Goal: Transaction & Acquisition: Book appointment/travel/reservation

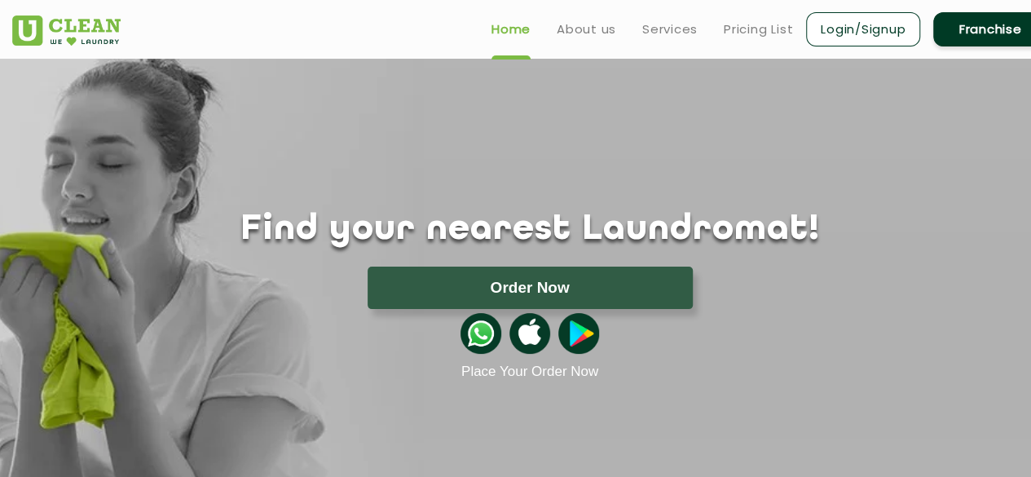
click at [872, 29] on link "Login/Signup" at bounding box center [863, 29] width 114 height 34
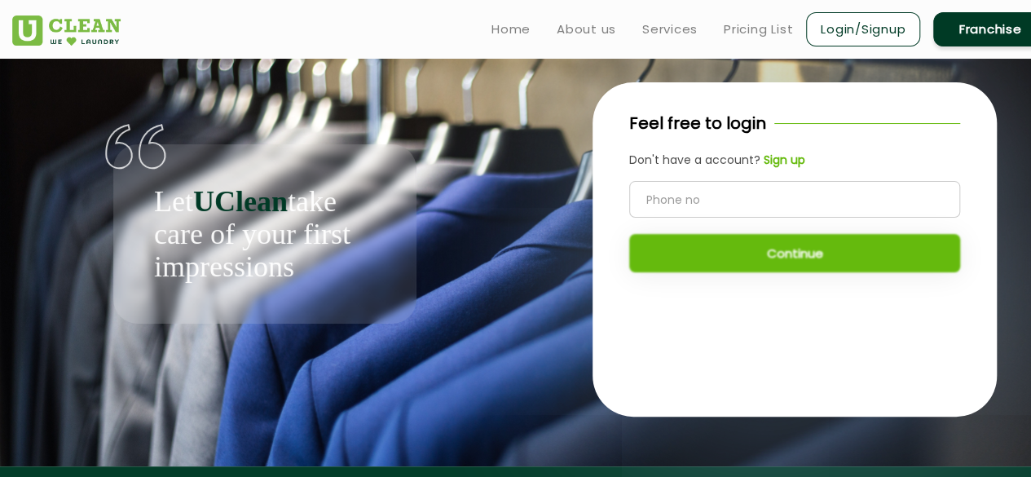
click at [761, 198] on input "tel" at bounding box center [794, 199] width 331 height 37
drag, startPoint x: 764, startPoint y: 203, endPoint x: 533, endPoint y: 205, distance: 230.6
click at [535, 205] on div "Feel free to login Don't have a account? Sign up 9811043508 Continue" at bounding box center [795, 249] width 530 height 381
type input "9871023377"
click at [751, 249] on button "Continue" at bounding box center [794, 253] width 331 height 38
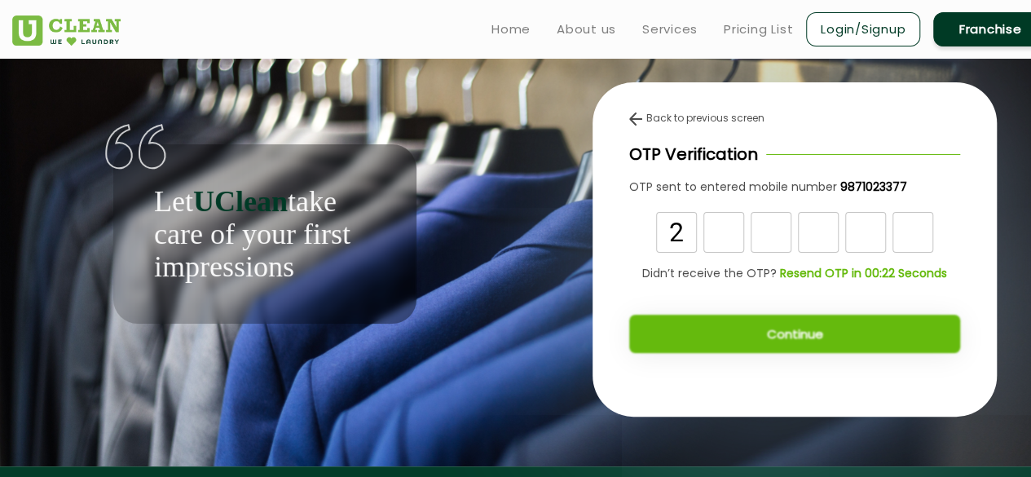
type input "2"
type input "8"
type input "7"
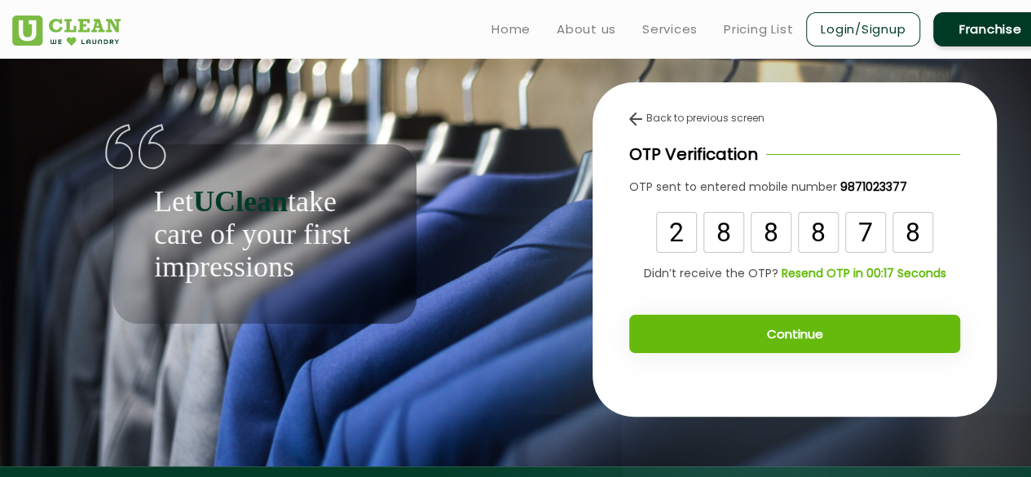
type input "8"
click at [808, 333] on button "Continue" at bounding box center [794, 334] width 331 height 38
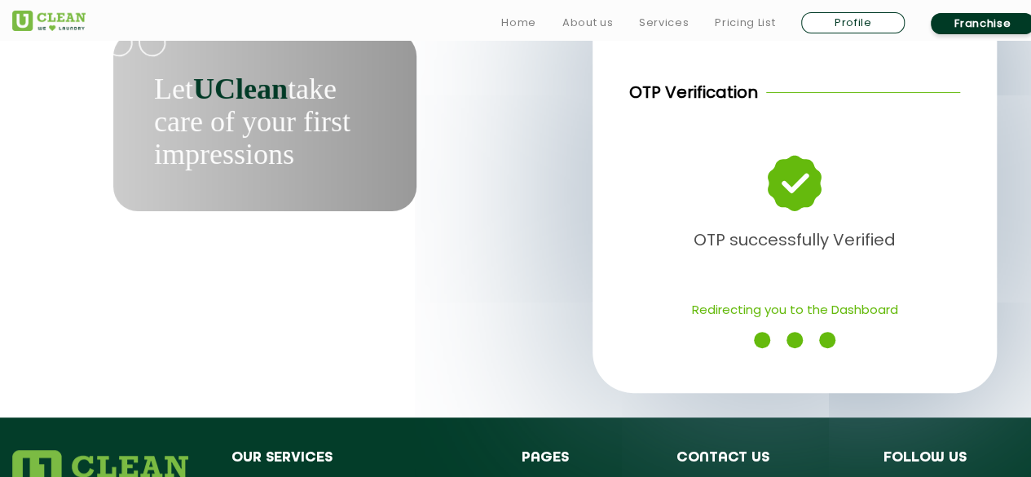
scroll to position [135, 0]
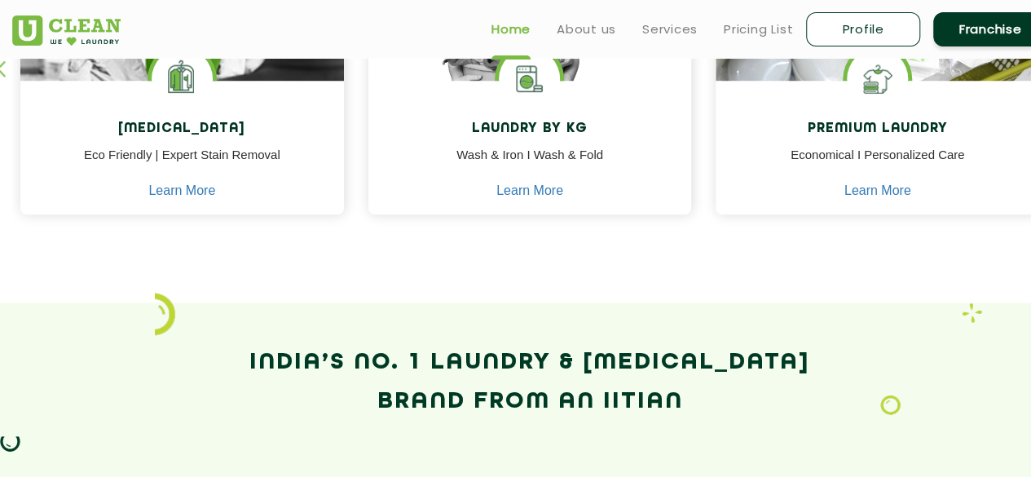
scroll to position [679, 0]
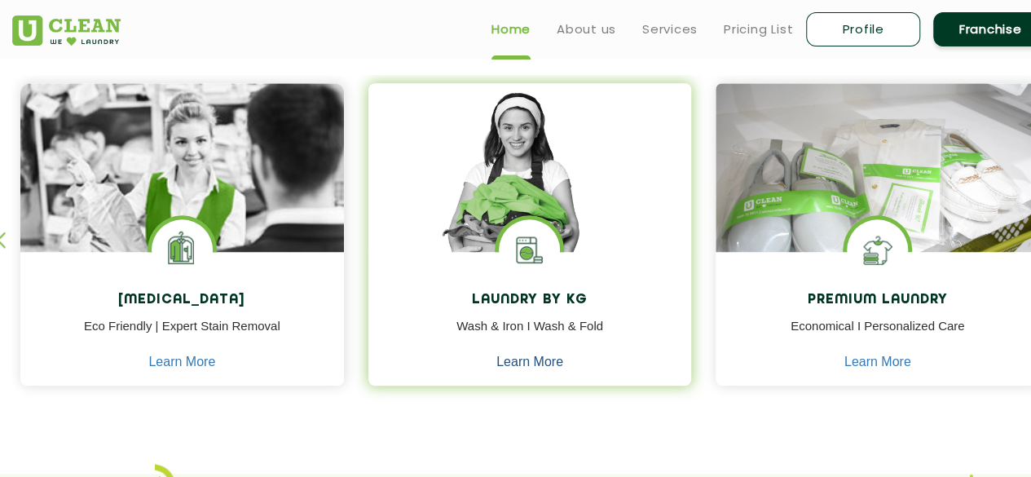
click at [523, 361] on link "Learn More" at bounding box center [529, 361] width 67 height 15
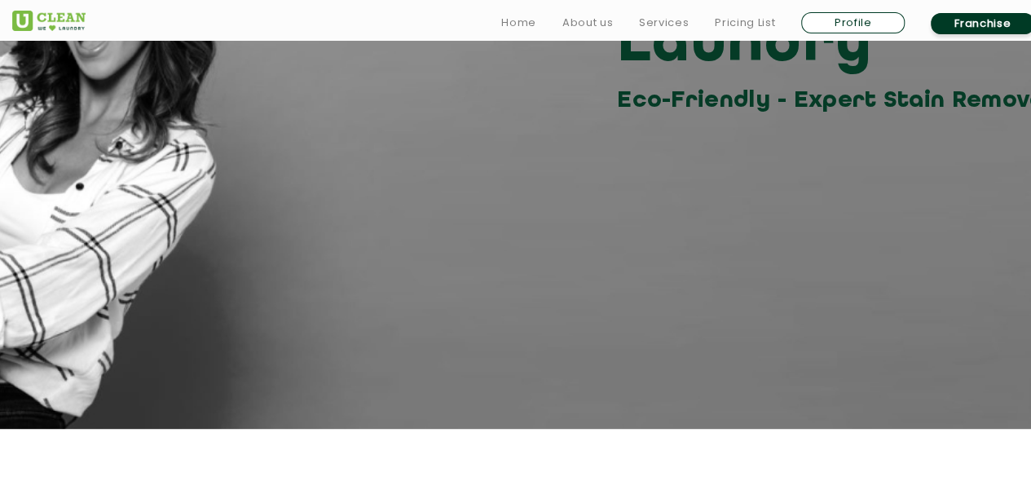
scroll to position [543, 0]
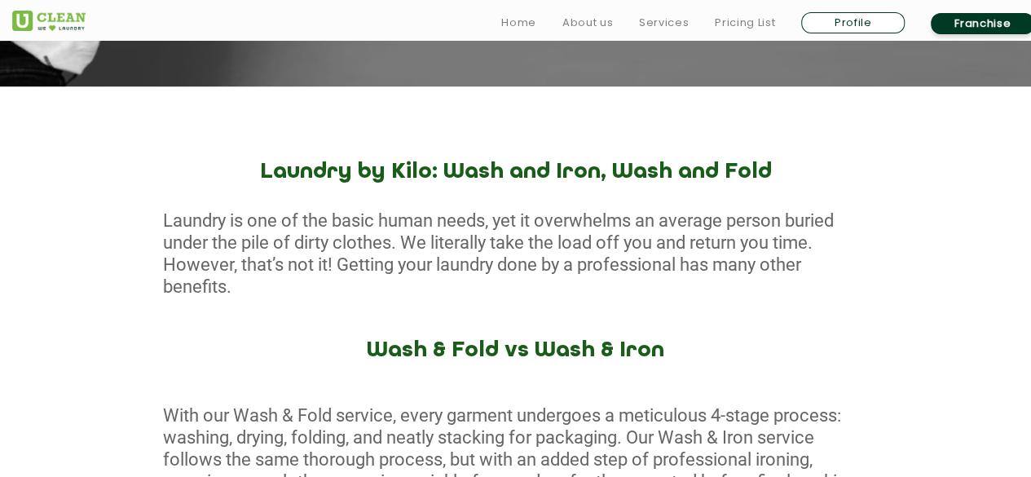
drag, startPoint x: 161, startPoint y: 216, endPoint x: 479, endPoint y: 280, distance: 324.9
click at [479, 280] on div "Laundry is one of the basic human needs, yet it overwhelms an average person bu…" at bounding box center [515, 253] width 1031 height 88
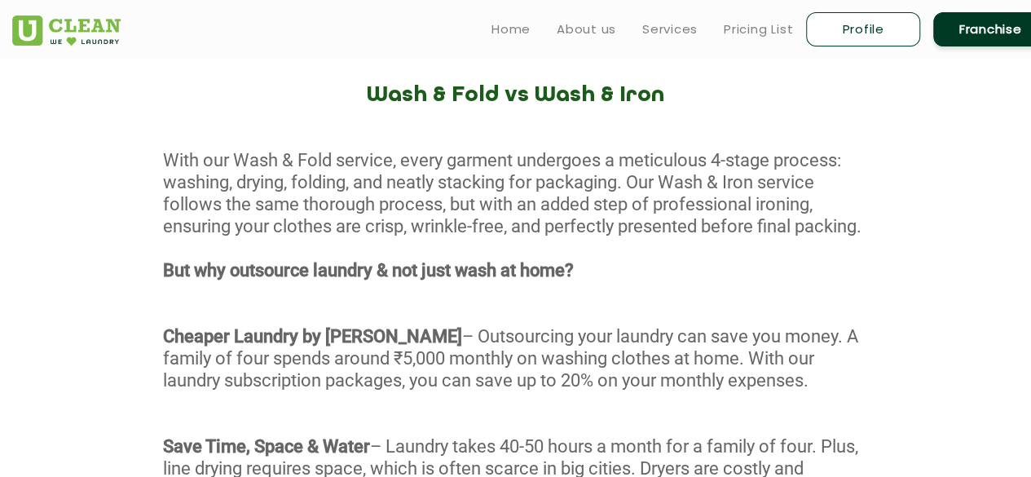
scroll to position [815, 0]
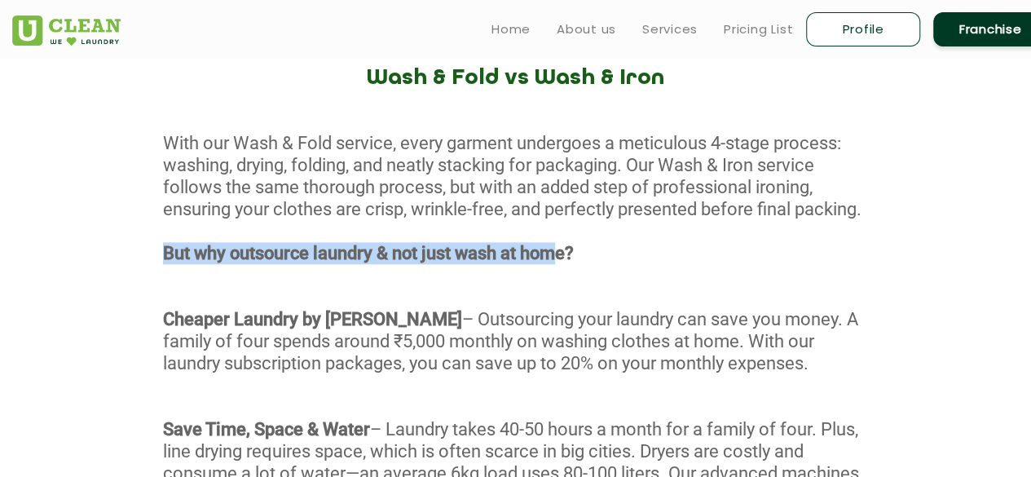
drag, startPoint x: 226, startPoint y: 275, endPoint x: 564, endPoint y: 273, distance: 338.2
click at [564, 273] on div "With our Wash & Fold service, every garment undergoes a meticulous 4-stage proc…" at bounding box center [515, 405] width 1031 height 547
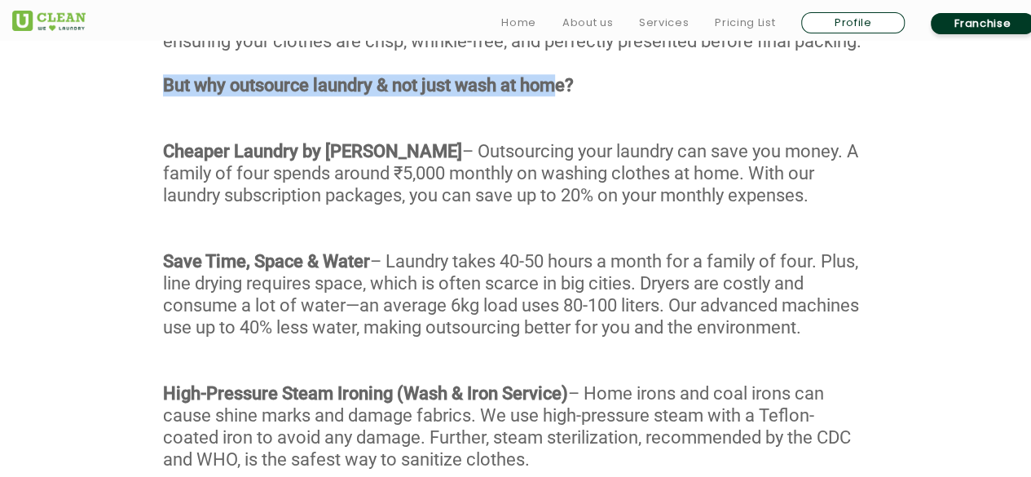
scroll to position [1086, 0]
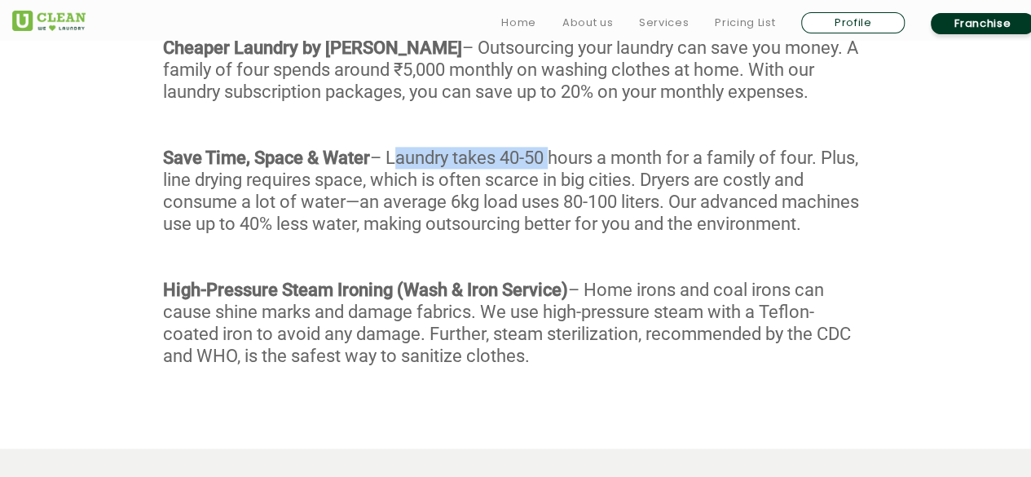
drag, startPoint x: 394, startPoint y: 179, endPoint x: 549, endPoint y: 182, distance: 155.7
click at [549, 182] on div "With our Wash & Fold service, every garment undergoes a meticulous 4-stage proc…" at bounding box center [515, 134] width 1031 height 547
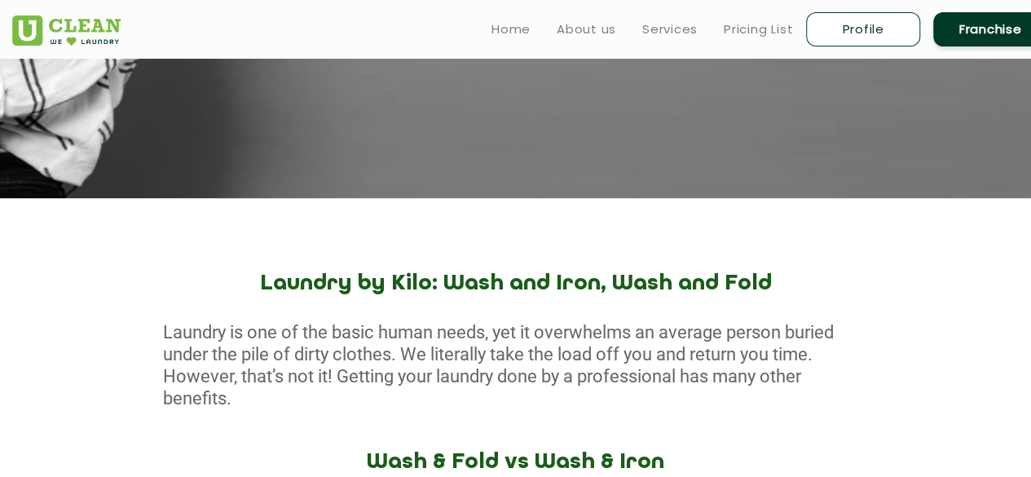
scroll to position [407, 0]
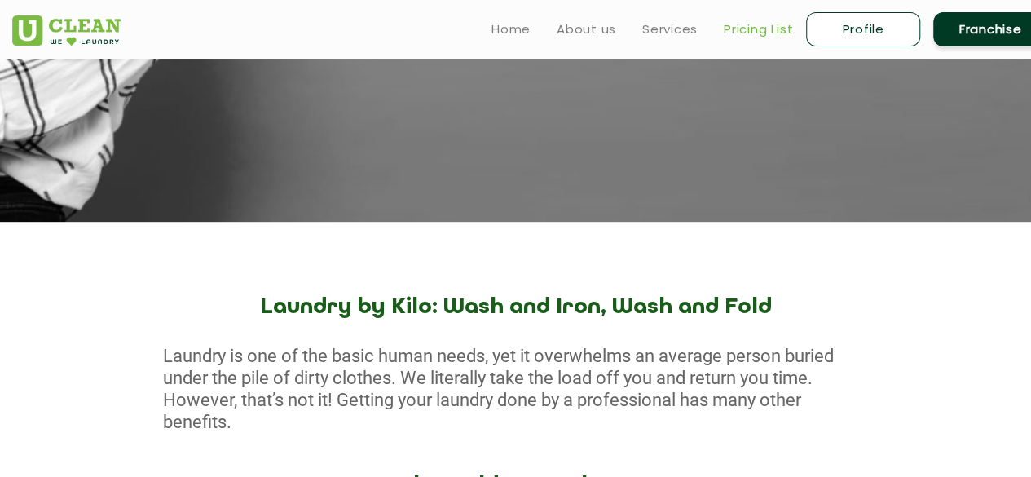
click at [750, 30] on link "Pricing List" at bounding box center [758, 30] width 69 height 20
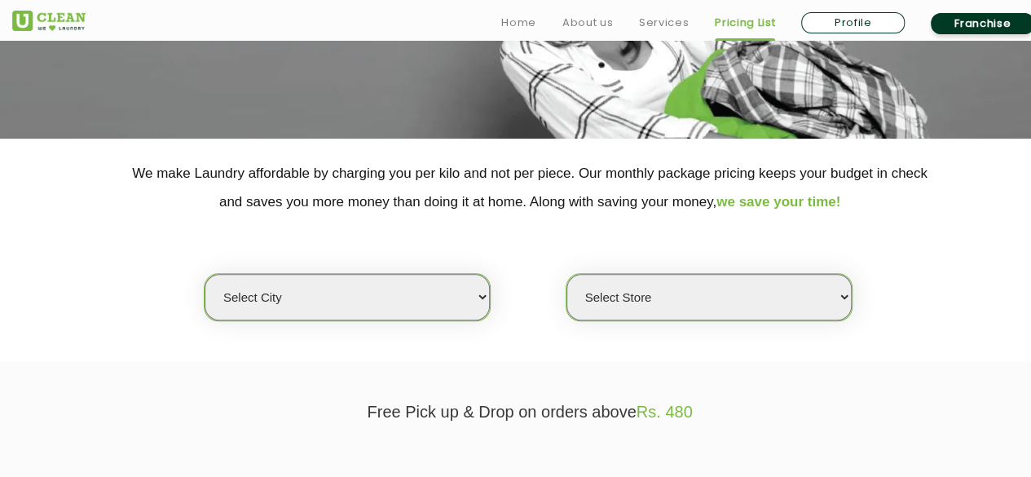
scroll to position [271, 0]
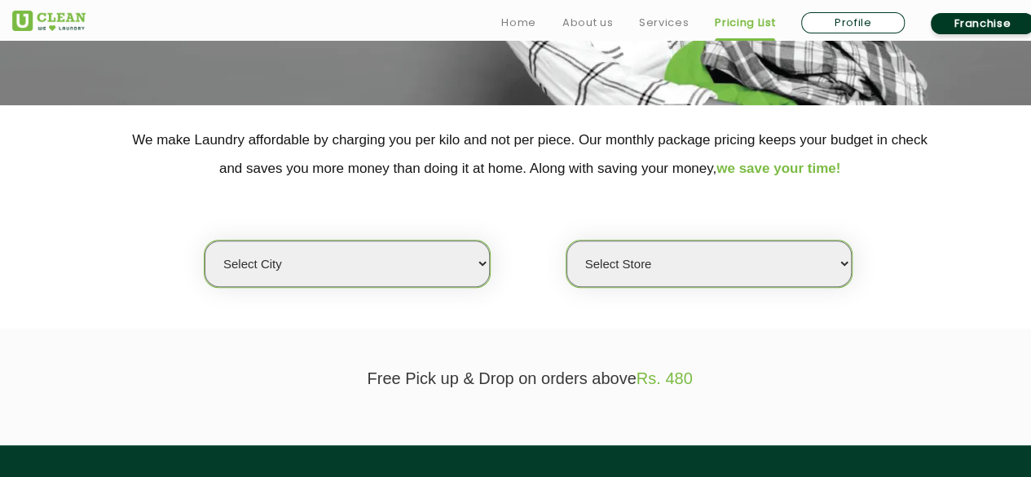
click at [429, 254] on select "Select city Aalo Agartala Agra Ahmedabad Akola Aligarh Alwar - UClean Select Am…" at bounding box center [347, 263] width 285 height 46
select select "1"
click at [205, 240] on select "Select city Aalo Agartala Agra Ahmedabad Akola Aligarh Alwar - UClean Select Am…" at bounding box center [347, 263] width 285 height 46
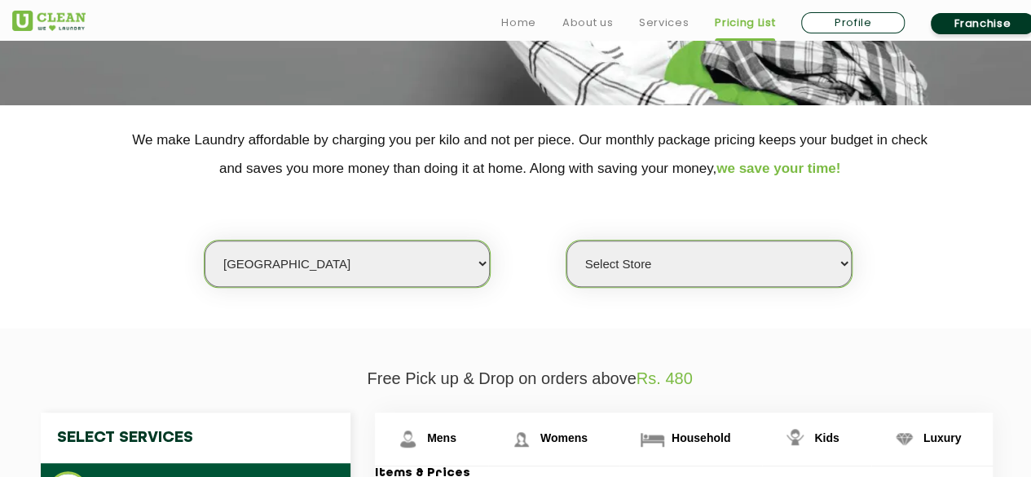
click at [652, 271] on select "Select Store UClean Vasant Kunj UClean Greater Kailash 2 UClean Dwarka UClean R…" at bounding box center [708, 263] width 285 height 46
click at [566, 240] on select "Select Store UClean Vasant Kunj UClean Greater Kailash 2 UClean Dwarka UClean R…" at bounding box center [708, 263] width 285 height 46
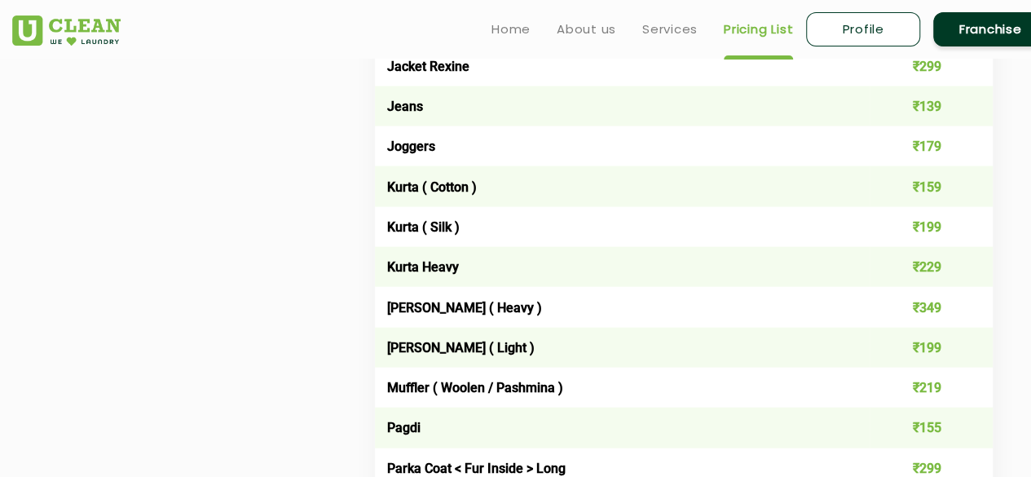
scroll to position [543, 0]
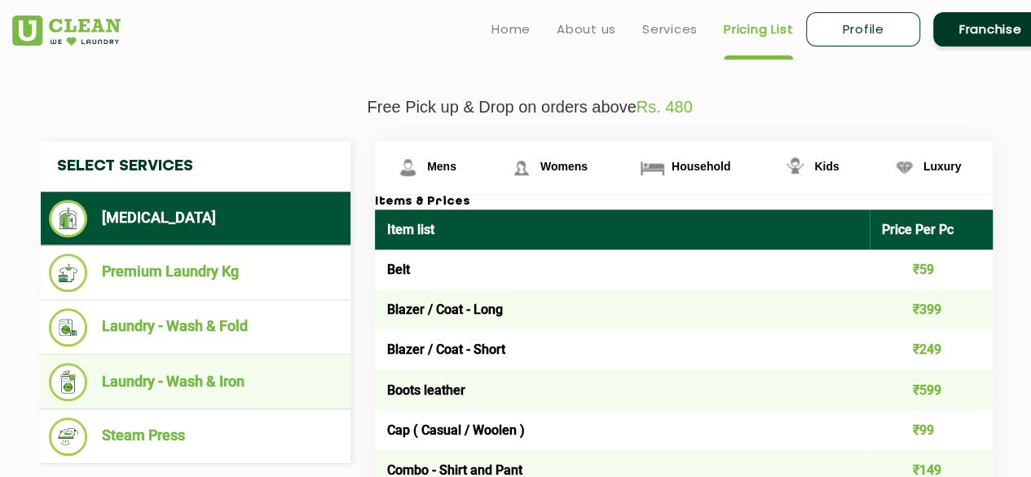
click at [218, 381] on li "Laundry - Wash & Iron" at bounding box center [195, 382] width 293 height 38
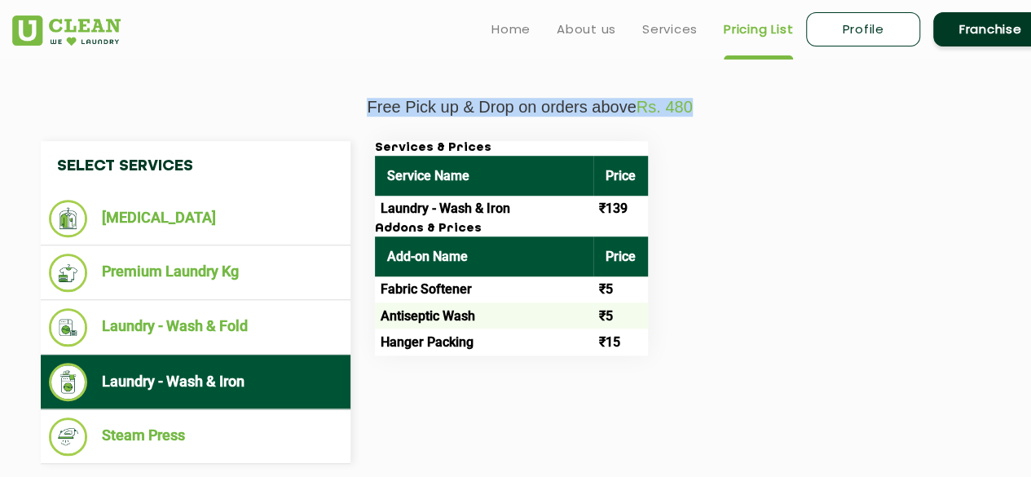
drag, startPoint x: 699, startPoint y: 105, endPoint x: 360, endPoint y: 110, distance: 339.0
click at [360, 110] on p "Free Pick up & Drop on orders above Rs. 480" at bounding box center [529, 107] width 1035 height 19
click at [363, 62] on section "Free Pick up & Drop on orders above Rs. 480 Select Services Dry Cleaning Premiu…" at bounding box center [515, 301] width 1031 height 488
click at [455, 261] on th "Add-on Name" at bounding box center [484, 256] width 218 height 40
click at [451, 280] on td "Fabric Softener" at bounding box center [484, 289] width 218 height 26
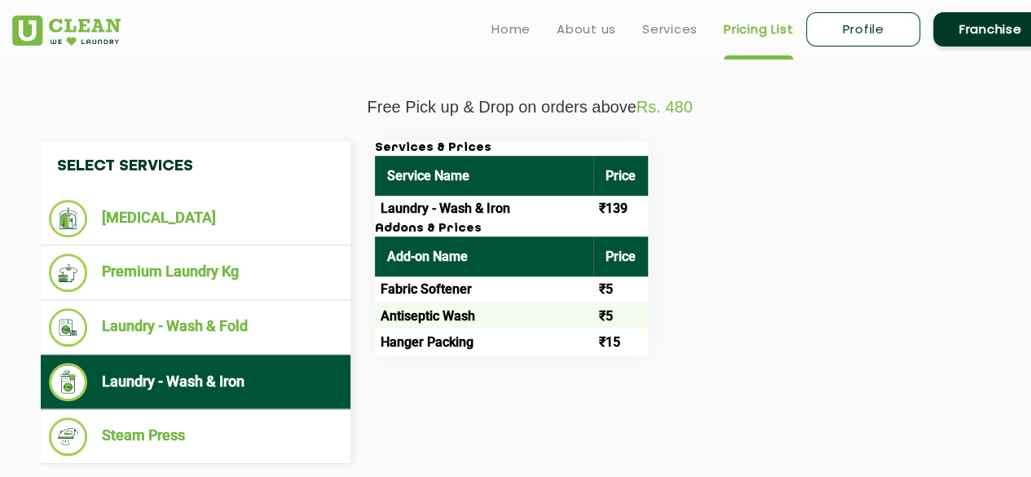
click at [450, 306] on td "Antiseptic Wash" at bounding box center [484, 315] width 218 height 26
click at [451, 338] on td "Hanger Packing" at bounding box center [484, 341] width 218 height 26
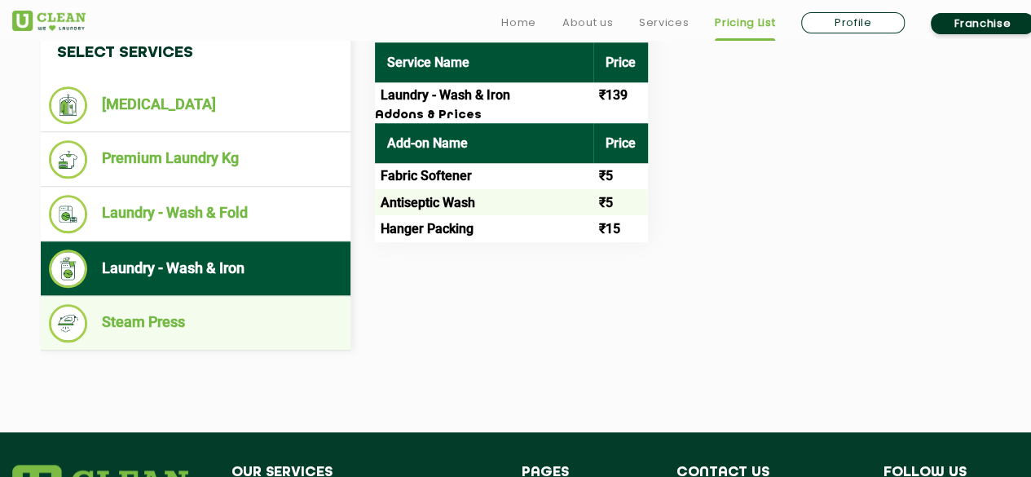
scroll to position [679, 0]
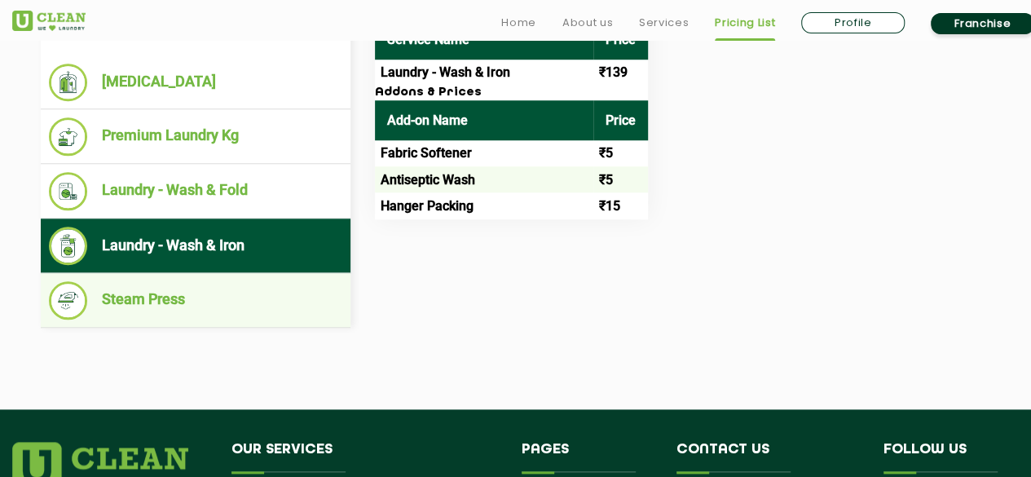
click at [178, 296] on li "Steam Press" at bounding box center [195, 300] width 293 height 38
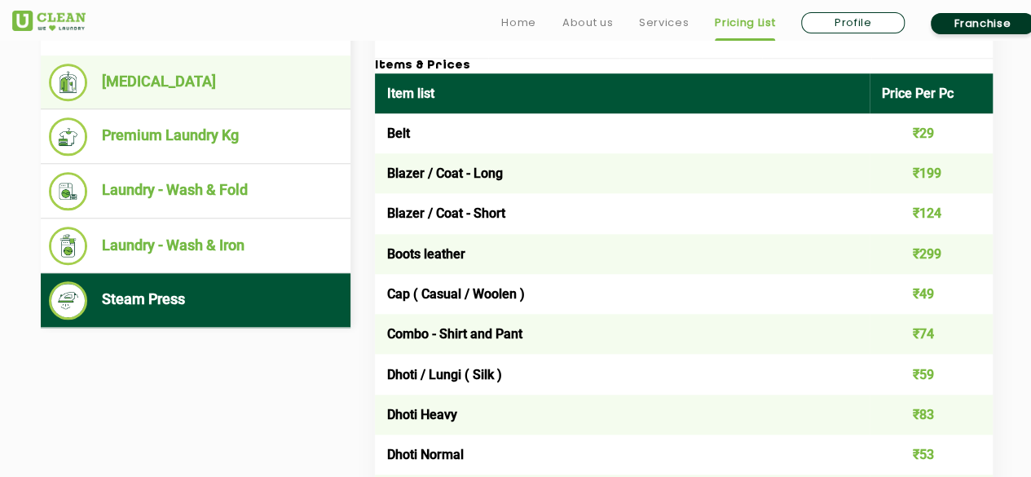
click at [159, 86] on li "[MEDICAL_DATA]" at bounding box center [195, 82] width 293 height 37
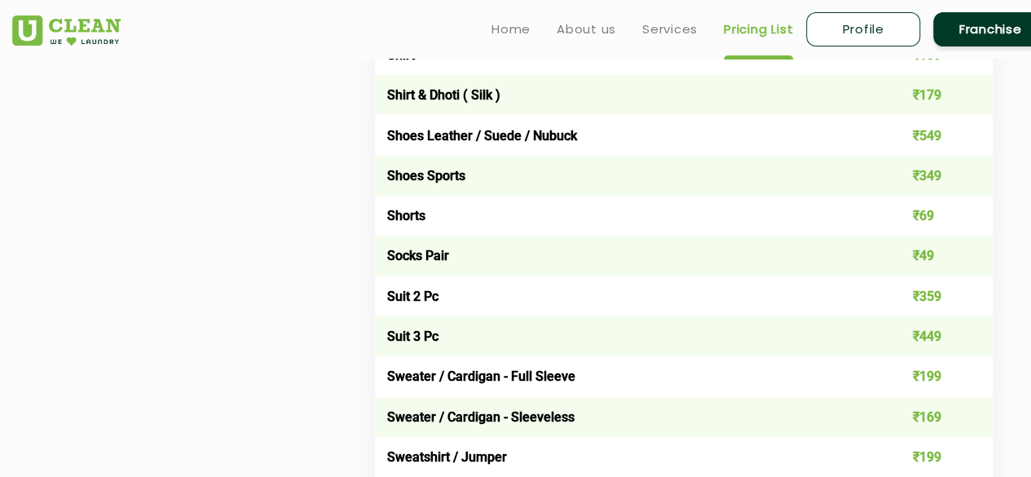
scroll to position [2309, 0]
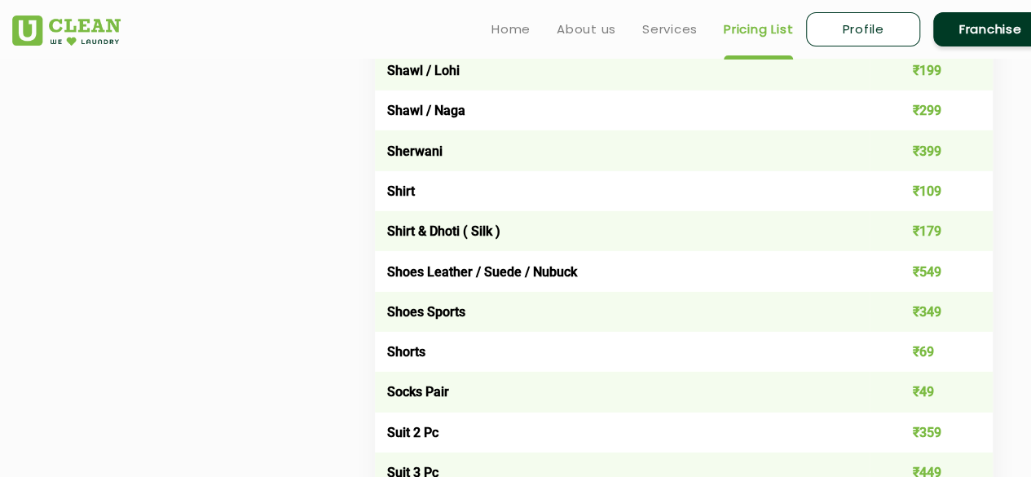
click at [934, 205] on td "₹109" at bounding box center [932, 191] width 124 height 40
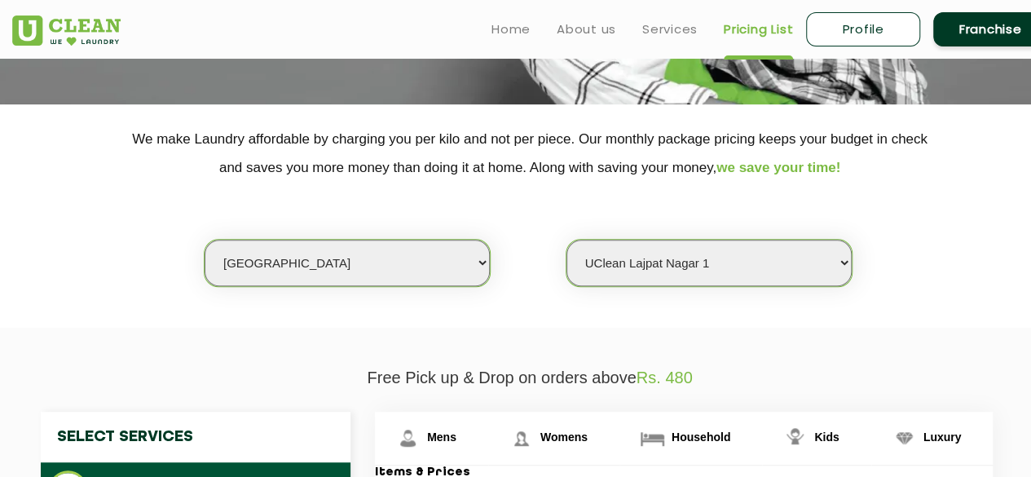
scroll to position [271, 0]
click at [842, 261] on select "Select Store UClean Vasant Kunj UClean Greater Kailash 2 UClean Dwarka UClean R…" at bounding box center [708, 263] width 285 height 46
select select "582"
click at [566, 240] on select "Select Store UClean Vasant Kunj UClean Greater Kailash 2 UClean Dwarka UClean R…" at bounding box center [708, 263] width 285 height 46
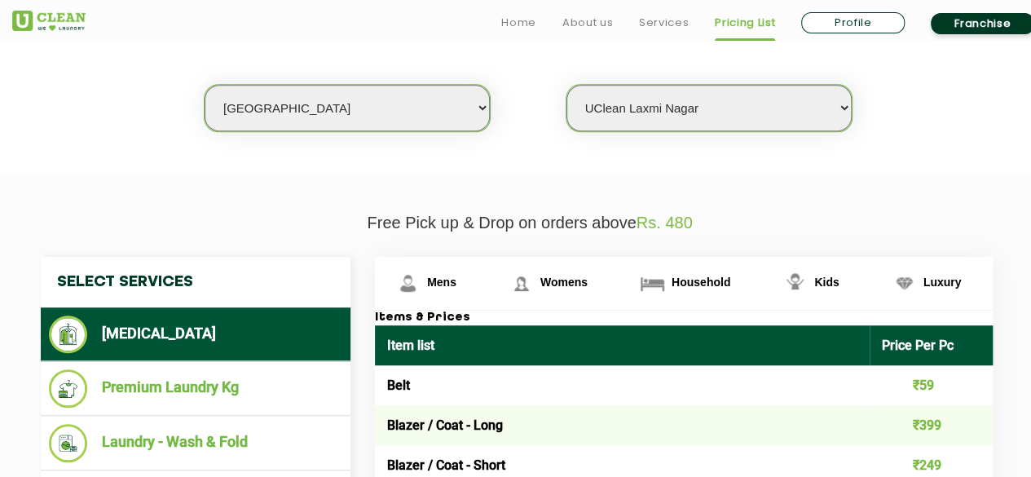
scroll to position [543, 0]
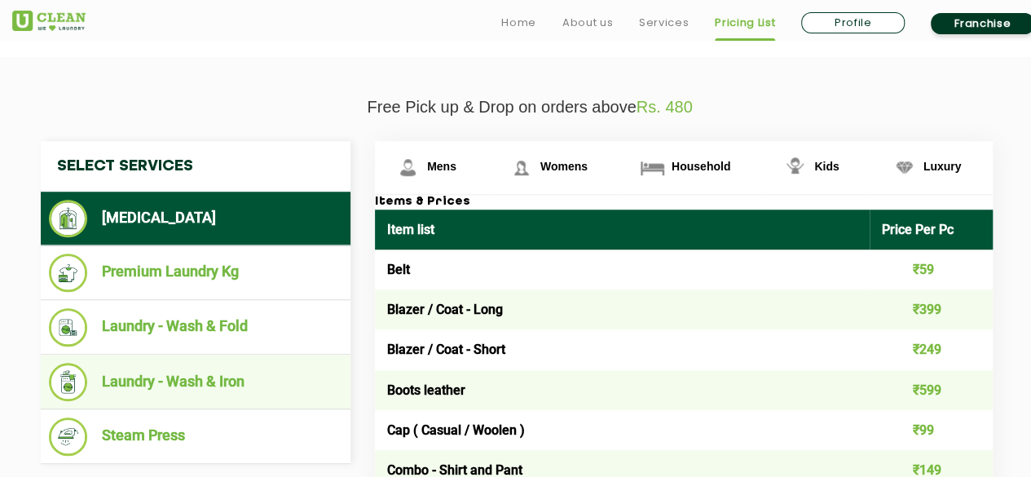
click at [202, 384] on li "Laundry - Wash & Iron" at bounding box center [195, 382] width 293 height 38
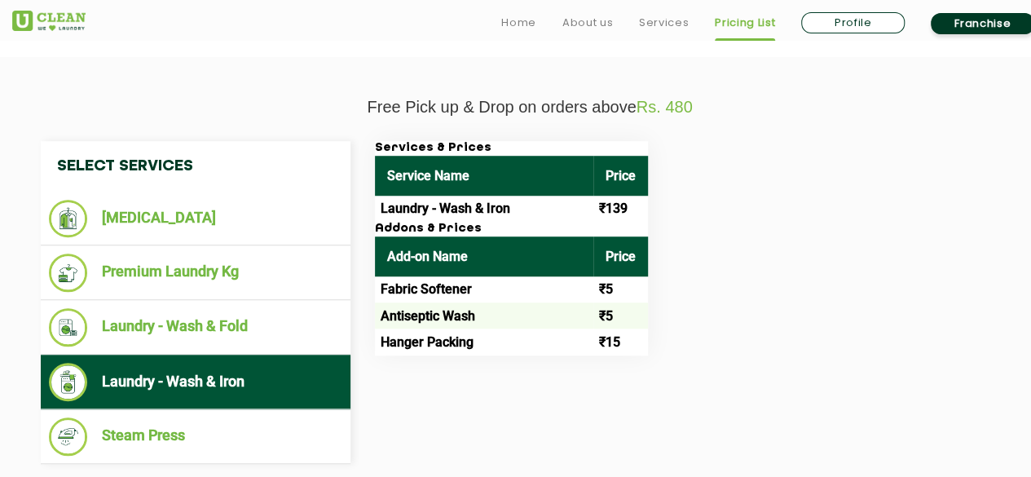
click at [497, 237] on th "Add-on Name" at bounding box center [484, 256] width 218 height 40
drag, startPoint x: 627, startPoint y: 206, endPoint x: 482, endPoint y: 206, distance: 145.1
click at [482, 206] on tr "Laundry - Wash & Iron ₹139" at bounding box center [511, 209] width 273 height 26
drag, startPoint x: 376, startPoint y: 288, endPoint x: 605, endPoint y: 308, distance: 229.9
click at [605, 308] on tbody "Fabric Softener ₹5 Antiseptic Wash ₹5 Hanger Packing ₹15" at bounding box center [511, 315] width 273 height 79
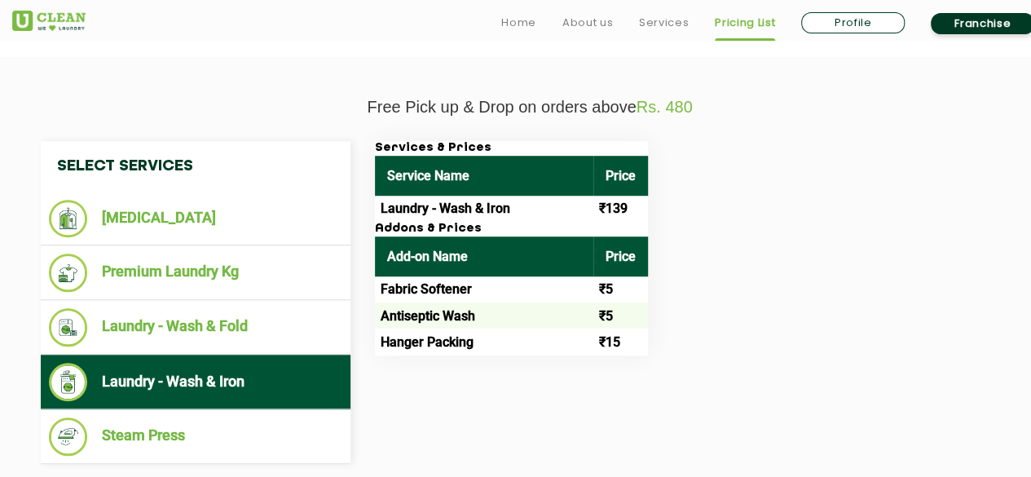
click at [621, 313] on td "₹5" at bounding box center [620, 315] width 55 height 26
drag, startPoint x: 621, startPoint y: 313, endPoint x: 410, endPoint y: 297, distance: 211.6
click at [410, 297] on tbody "Fabric Softener ₹5 Antiseptic Wash ₹5 Hanger Packing ₹15" at bounding box center [511, 315] width 273 height 79
click at [753, 173] on div "Services & Prices Service Name Price Laundry - Wash & Iron ₹139 Addons & Prices…" at bounding box center [697, 248] width 668 height 214
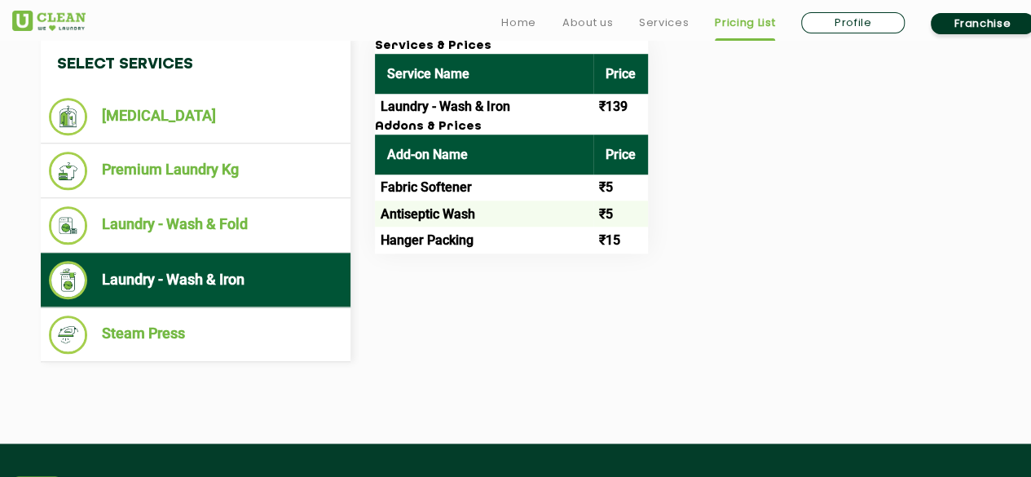
scroll to position [679, 0]
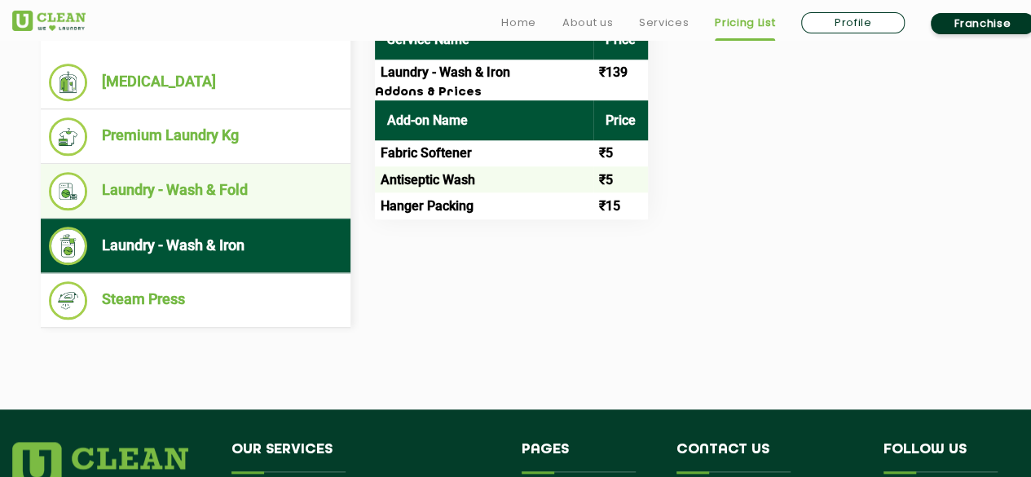
click at [191, 194] on li "Laundry - Wash & Fold" at bounding box center [195, 191] width 293 height 38
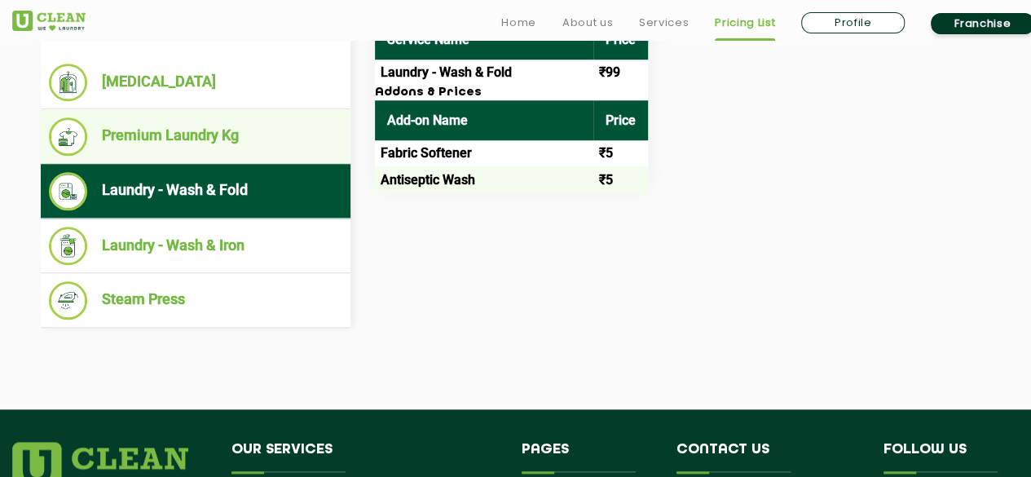
click at [183, 141] on li "Premium Laundry Kg" at bounding box center [195, 136] width 293 height 38
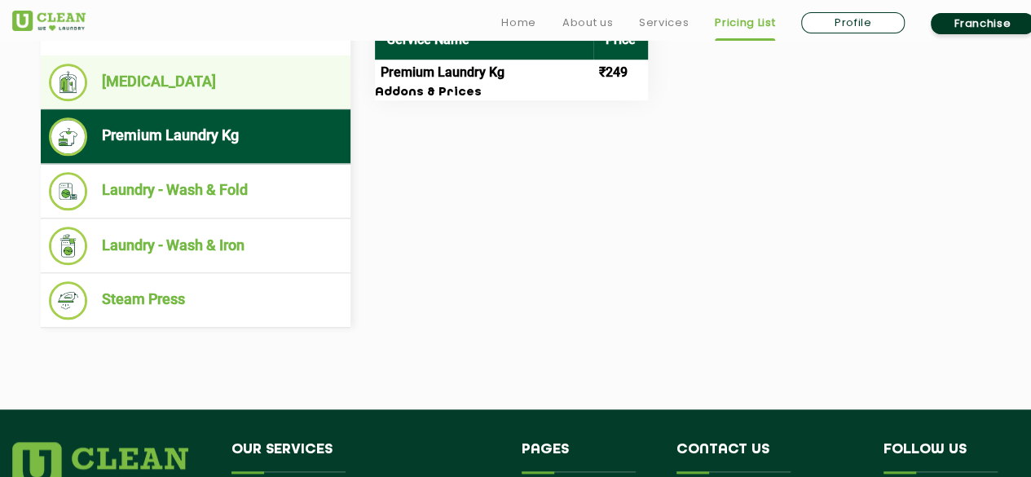
click at [134, 77] on li "[MEDICAL_DATA]" at bounding box center [195, 82] width 293 height 37
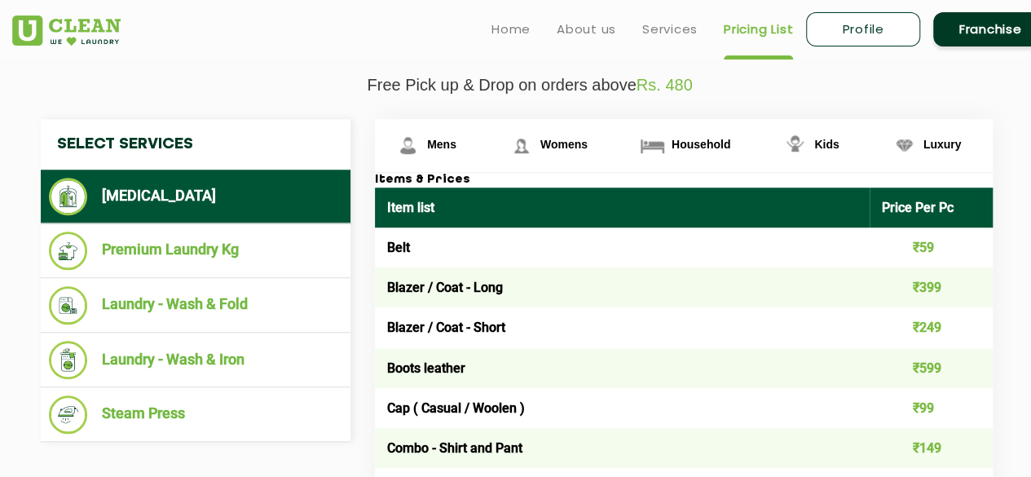
scroll to position [543, 0]
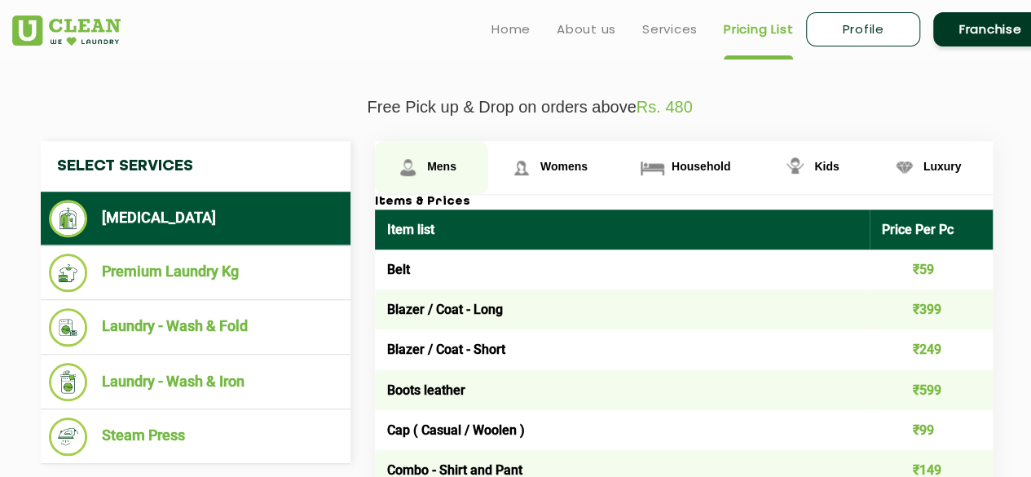
click at [444, 164] on span "Mens" at bounding box center [441, 166] width 29 height 13
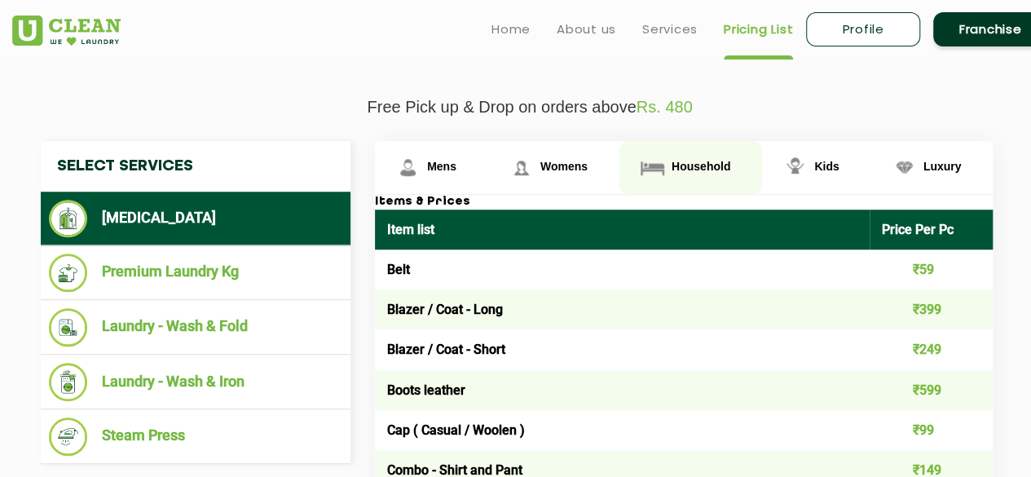
click at [685, 160] on span "Household" at bounding box center [700, 166] width 59 height 13
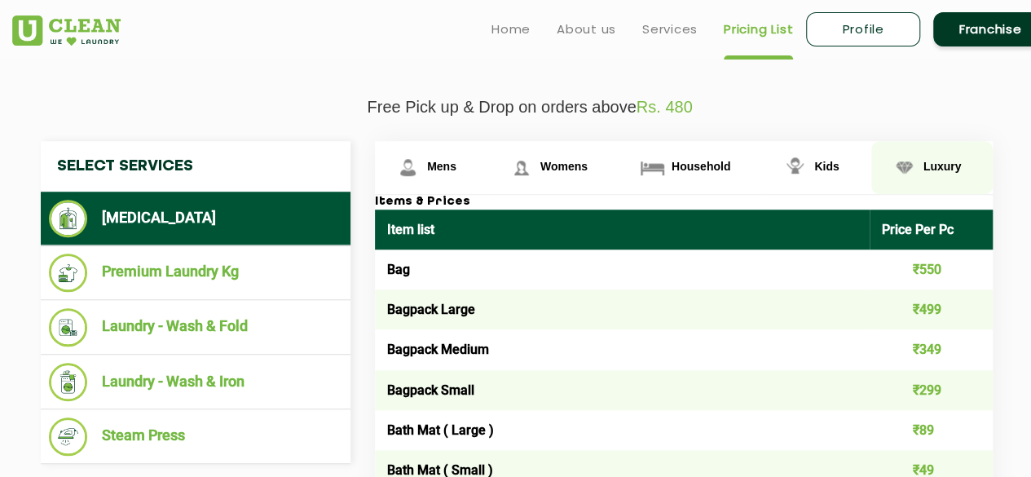
click at [935, 165] on span "Luxury" at bounding box center [942, 166] width 38 height 13
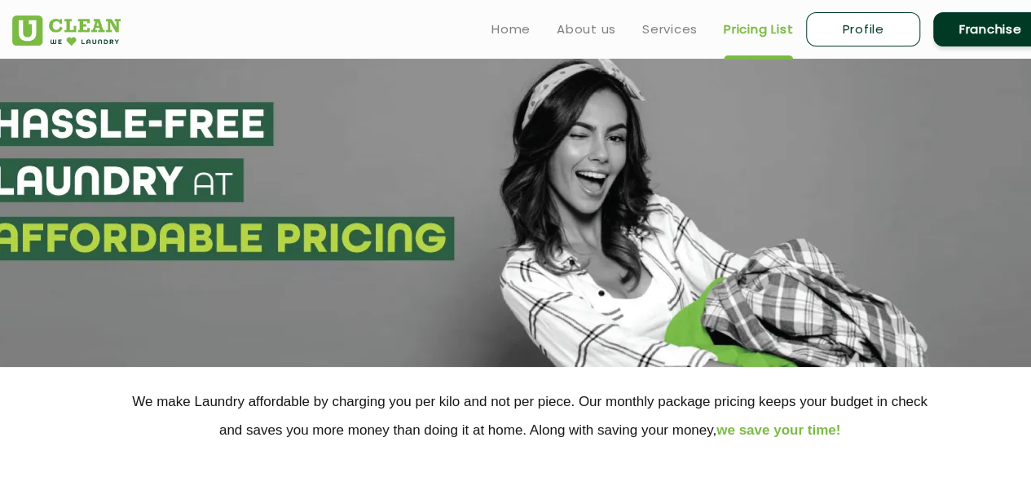
scroll to position [0, 0]
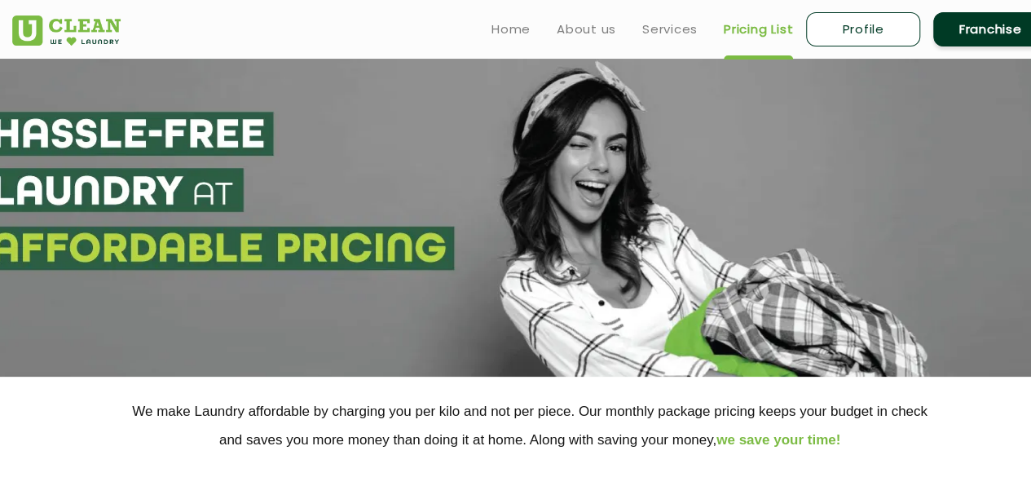
click at [619, 33] on ul "Home About us Services Pricing List Profile Franchise" at bounding box center [762, 29] width 569 height 38
click at [605, 29] on link "About us" at bounding box center [586, 30] width 59 height 20
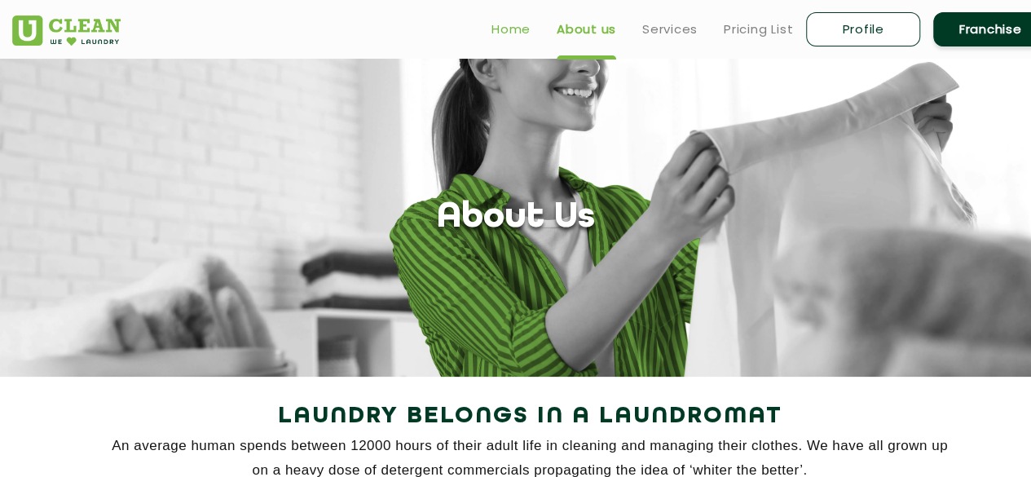
click at [507, 31] on link "Home" at bounding box center [510, 30] width 39 height 20
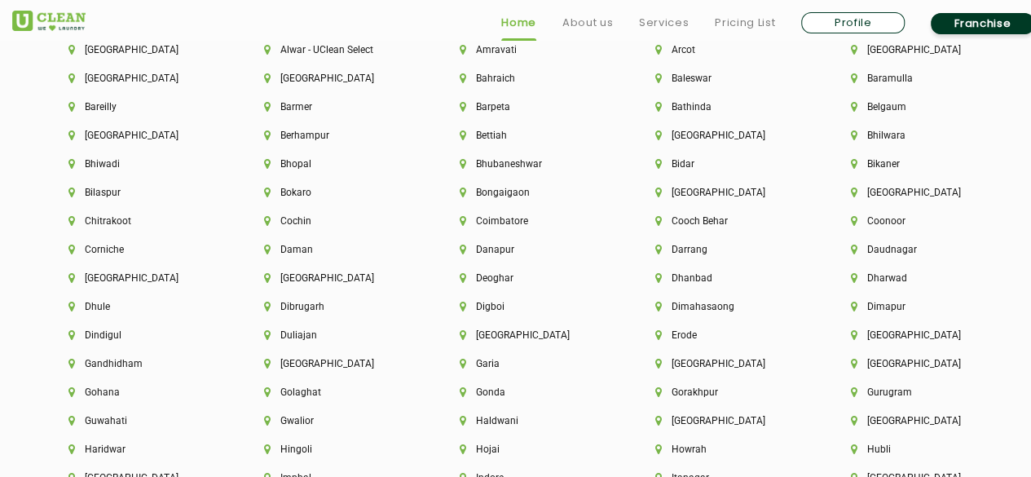
scroll to position [3667, 0]
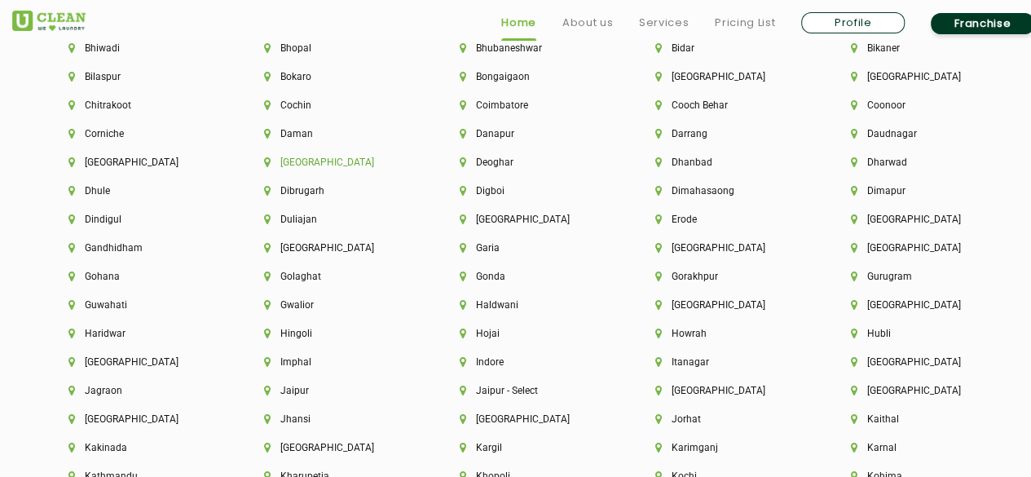
click at [284, 168] on li "[GEOGRAPHIC_DATA]" at bounding box center [334, 161] width 140 height 11
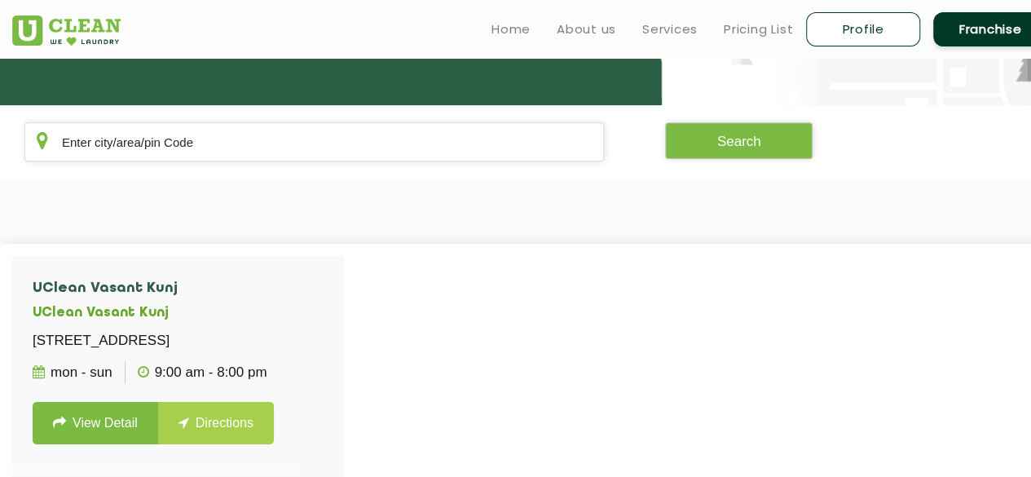
click at [543, 199] on section "UClean Vasant Kunj UClean [STREET_ADDRESS] Mon - Sun 9:00 AM - 8:00 PM View Det…" at bounding box center [515, 481] width 1031 height 607
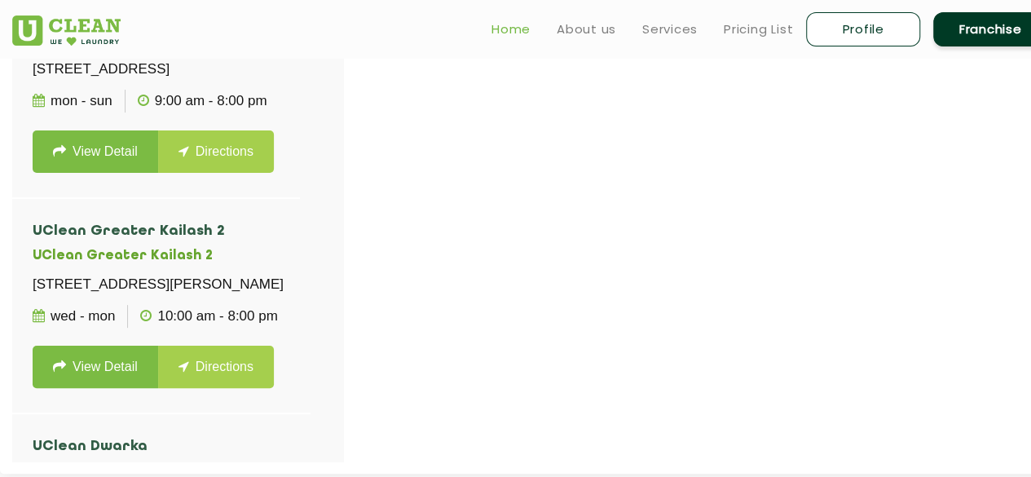
click at [513, 27] on link "Home" at bounding box center [510, 30] width 39 height 20
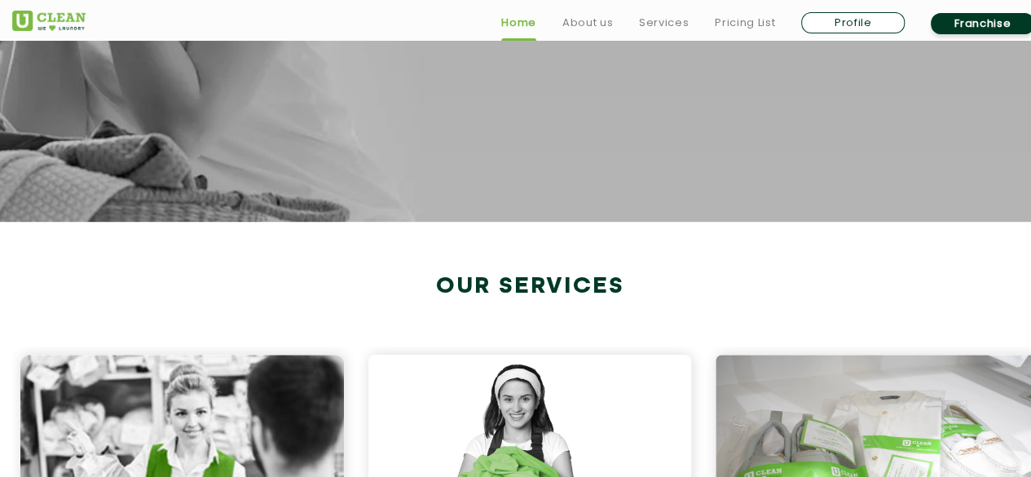
scroll to position [679, 0]
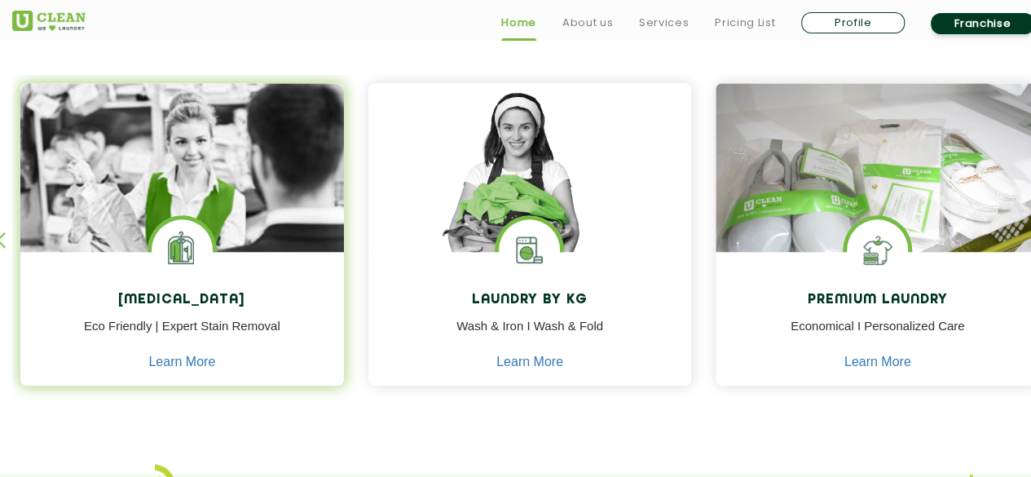
click at [185, 369] on div "Dry Cleaning Eco Friendly | Expert Stain Removal Learn More" at bounding box center [182, 321] width 324 height 138
click at [185, 368] on link "Learn More" at bounding box center [181, 361] width 67 height 15
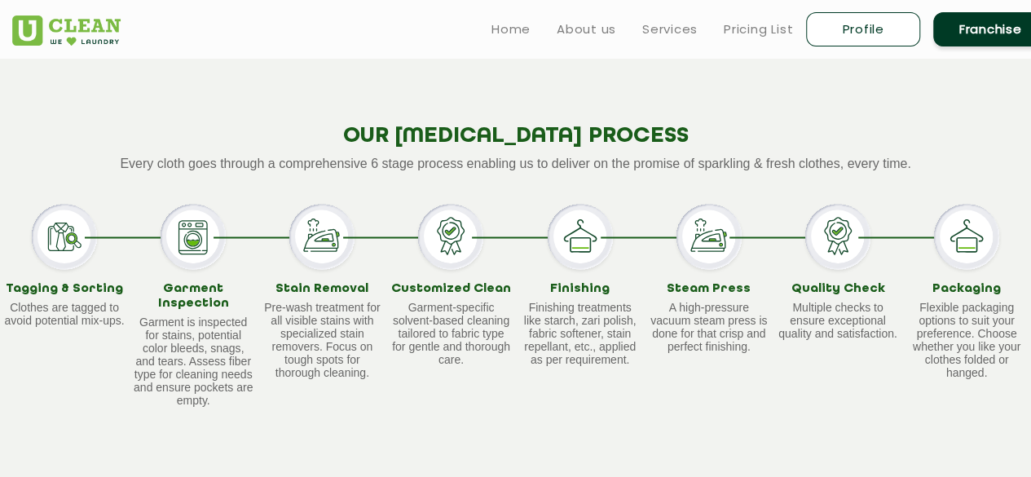
scroll to position [1222, 0]
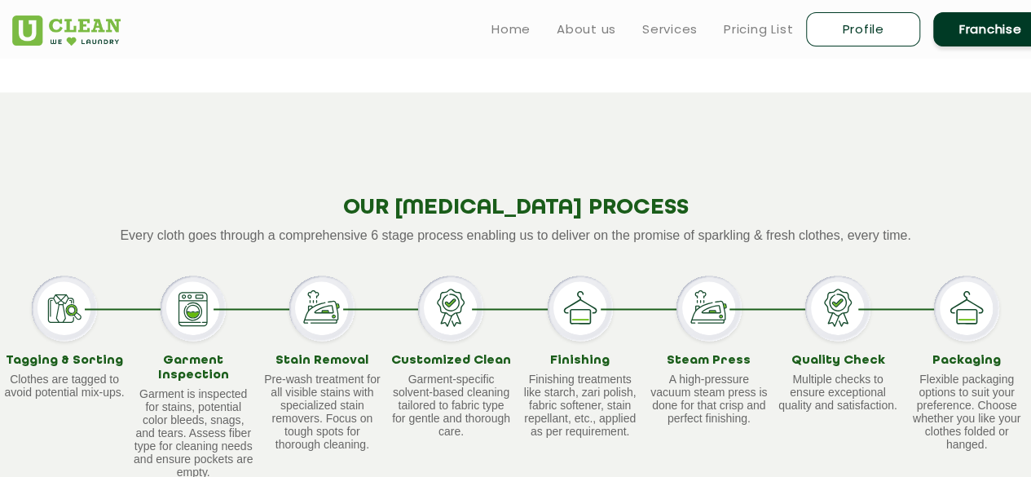
click at [62, 293] on img at bounding box center [64, 307] width 65 height 65
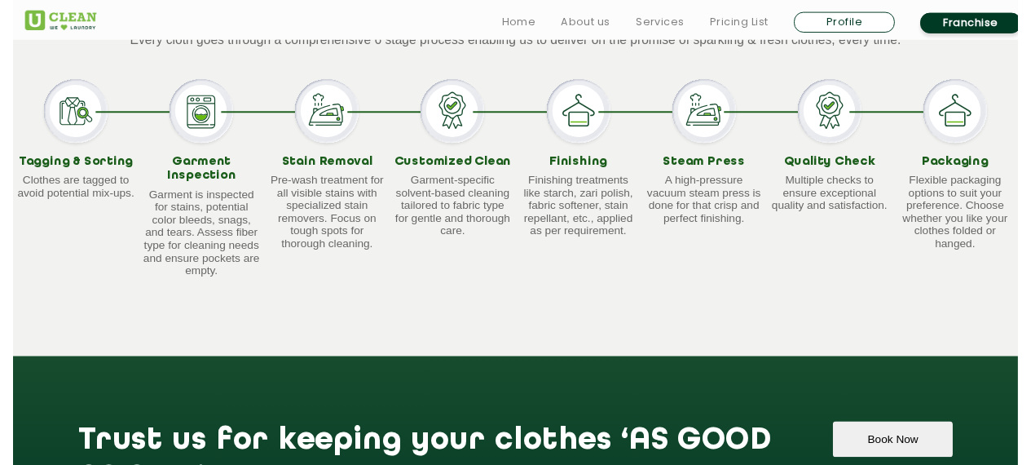
scroll to position [1630, 0]
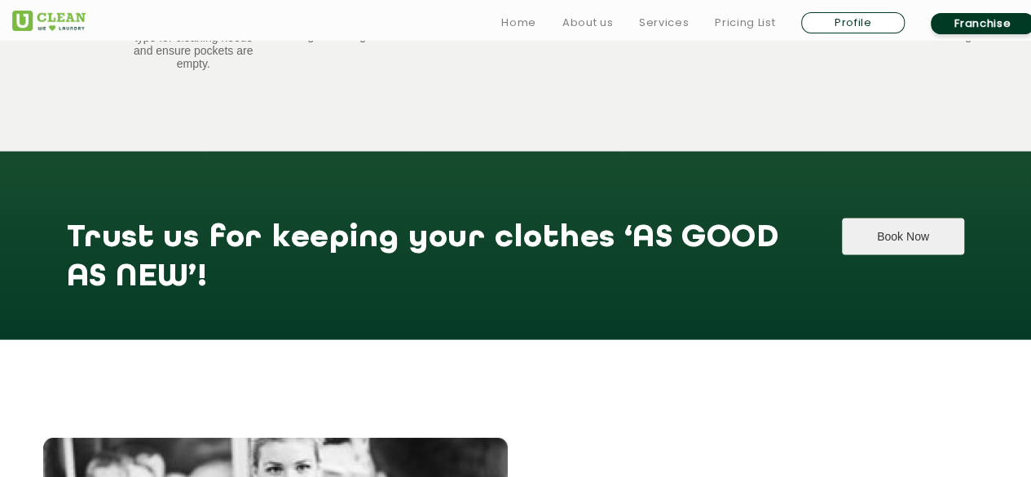
click at [905, 218] on button "Book Now" at bounding box center [903, 236] width 122 height 37
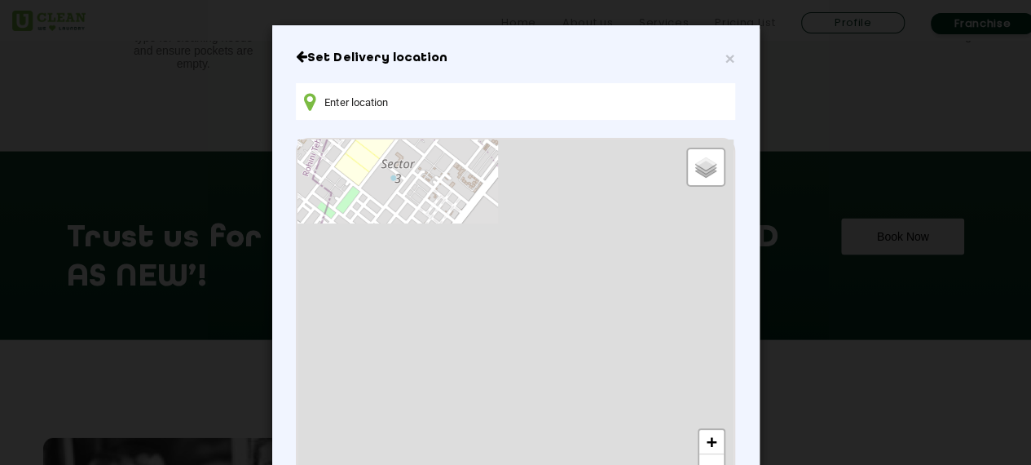
click at [458, 104] on input "text" at bounding box center [515, 101] width 438 height 37
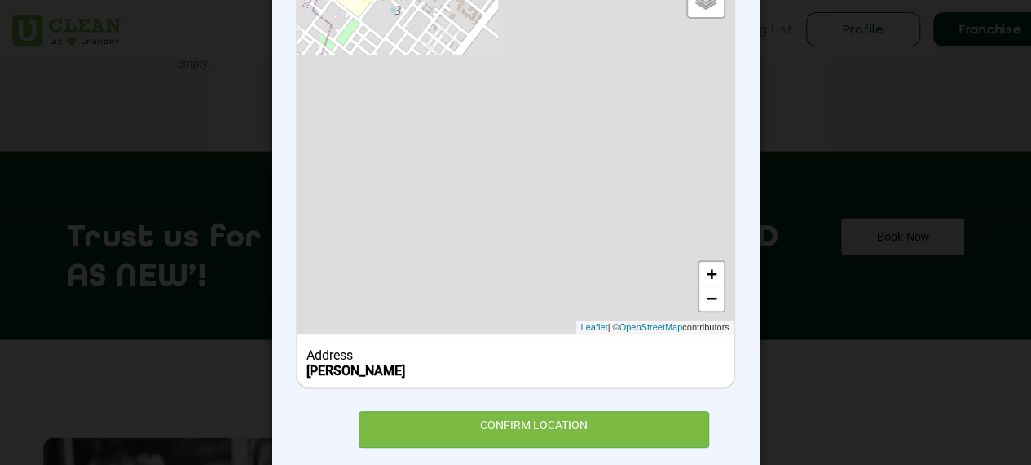
scroll to position [199, 0]
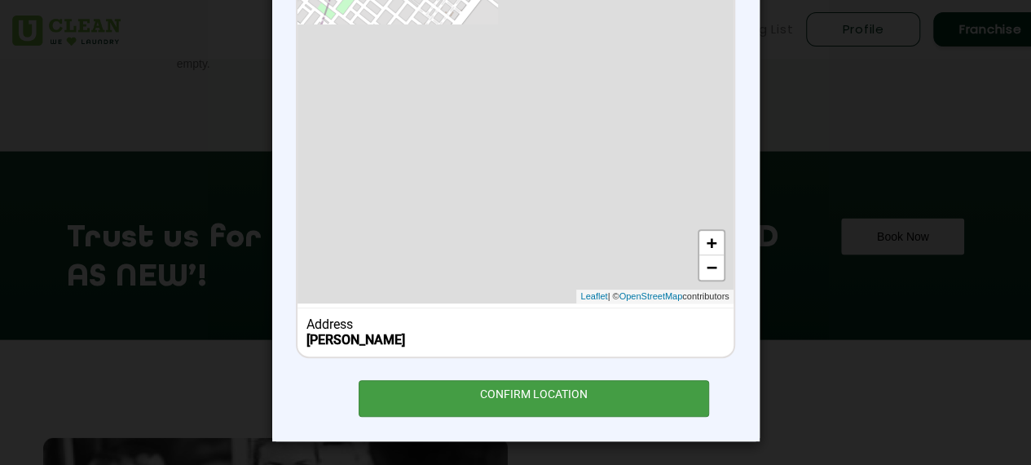
type input "sarai kale khan"
click at [497, 394] on div "CONFIRM LOCATION" at bounding box center [534, 398] width 351 height 37
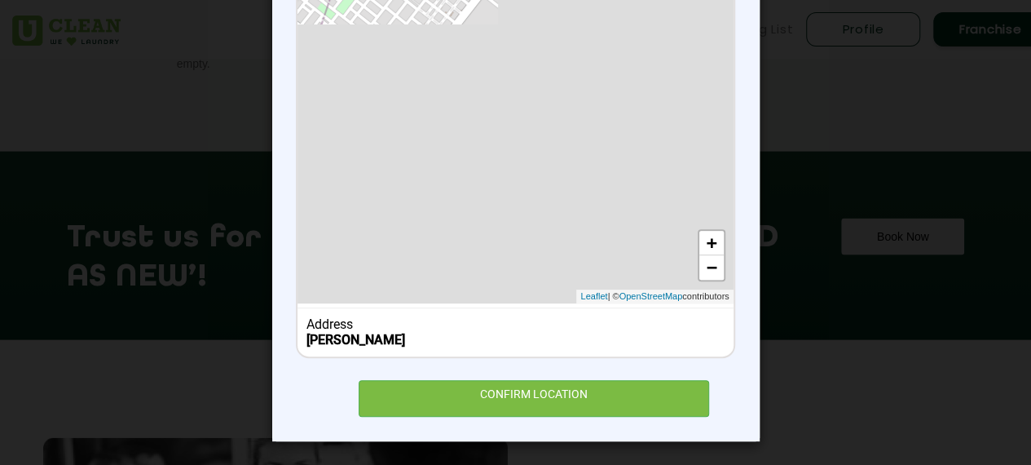
scroll to position [137, 0]
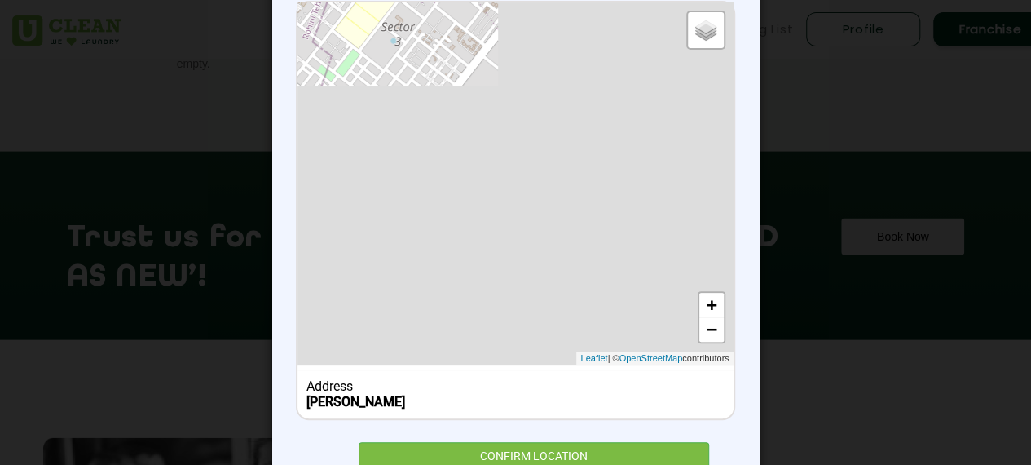
click at [500, 97] on div "Default Satellite + − Leaflet | © OpenStreetMap contributors" at bounding box center [514, 183] width 435 height 363
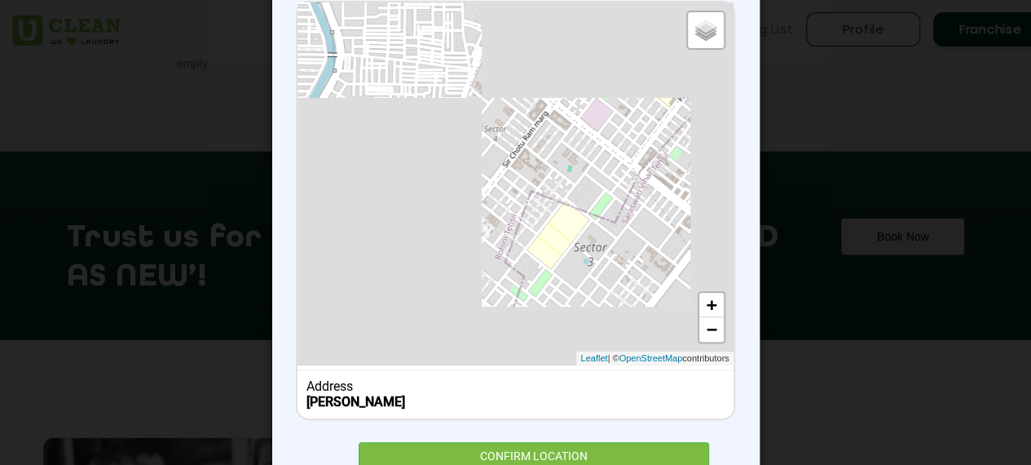
drag, startPoint x: 420, startPoint y: 58, endPoint x: 611, endPoint y: 269, distance: 284.4
click at [613, 275] on div "Default Satellite + − Leaflet | © OpenStreetMap contributors" at bounding box center [514, 183] width 435 height 363
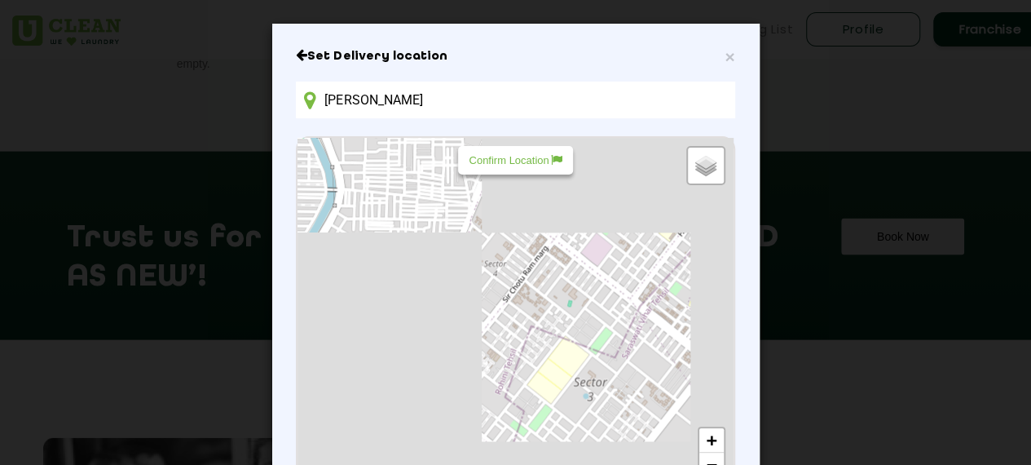
scroll to position [0, 0]
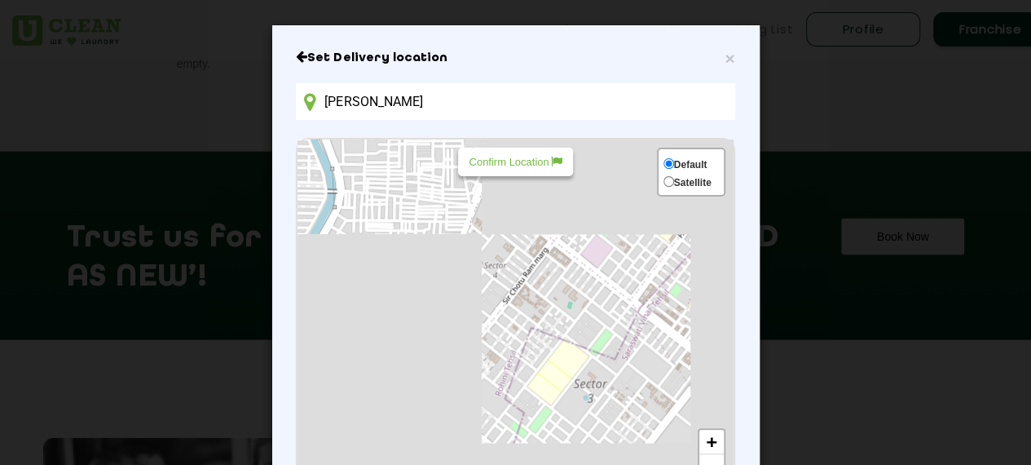
click at [674, 178] on span "Satellite" at bounding box center [692, 182] width 37 height 11
click at [663, 178] on input "Satellite" at bounding box center [668, 181] width 11 height 11
radio input "true"
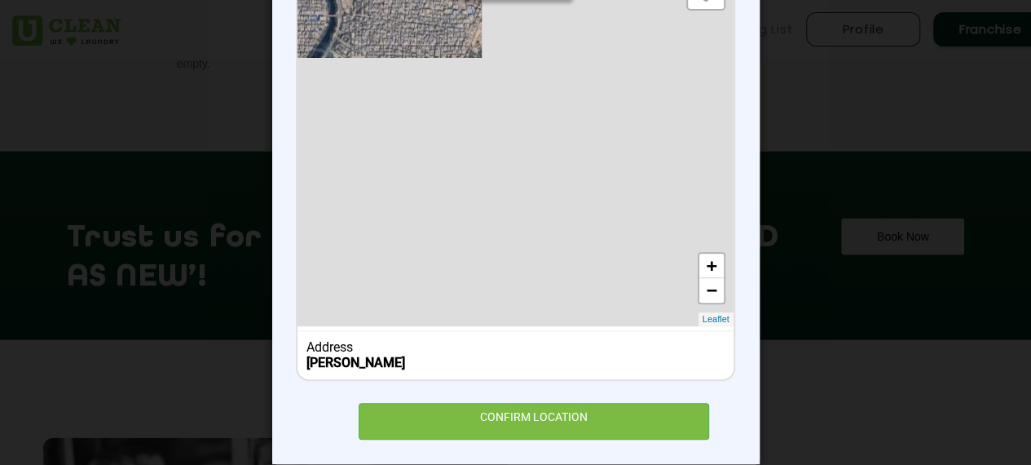
scroll to position [199, 0]
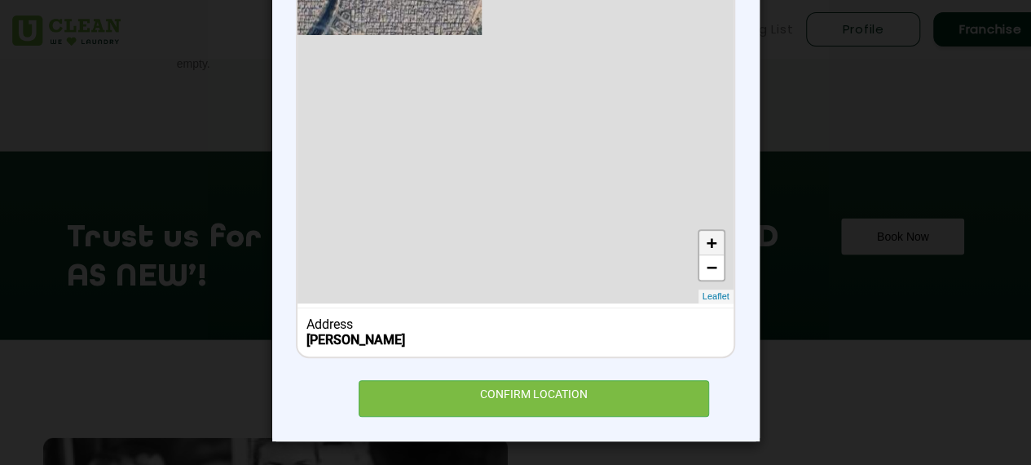
click at [706, 242] on link "+" at bounding box center [711, 243] width 24 height 24
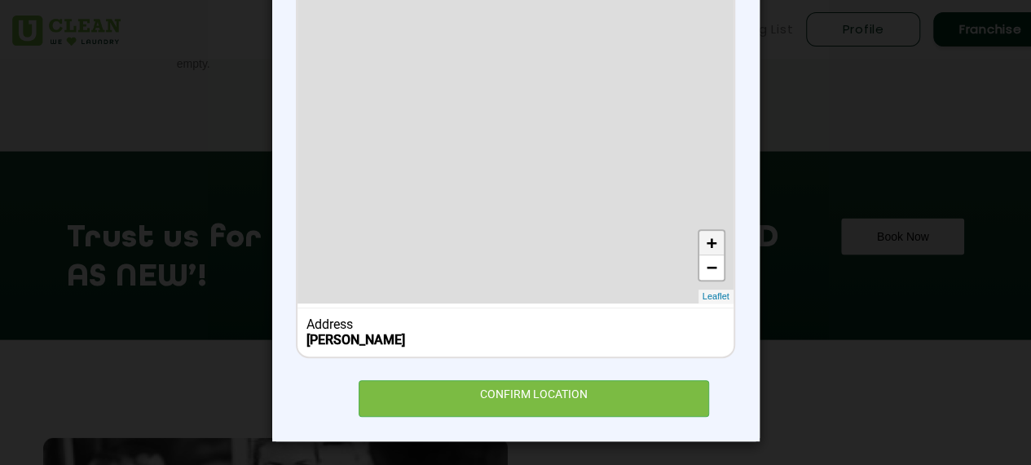
scroll to position [137, 0]
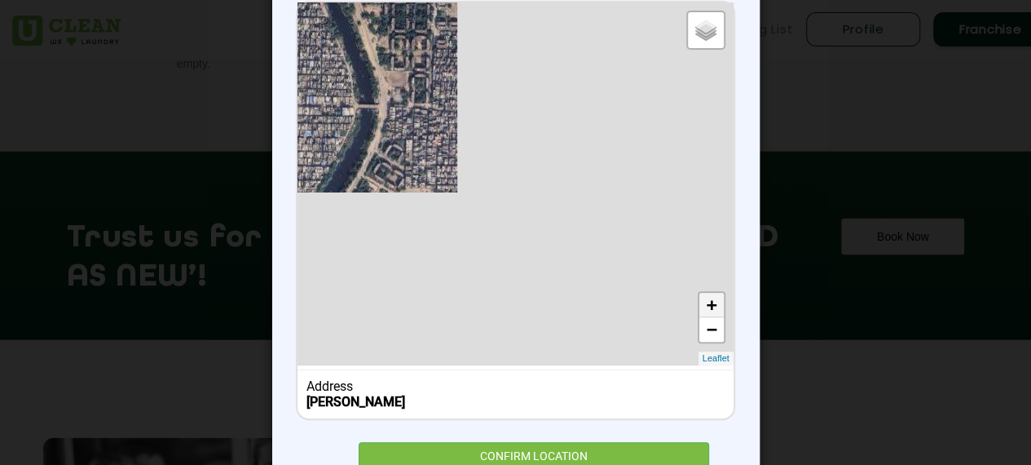
click at [707, 298] on link "+" at bounding box center [711, 305] width 24 height 24
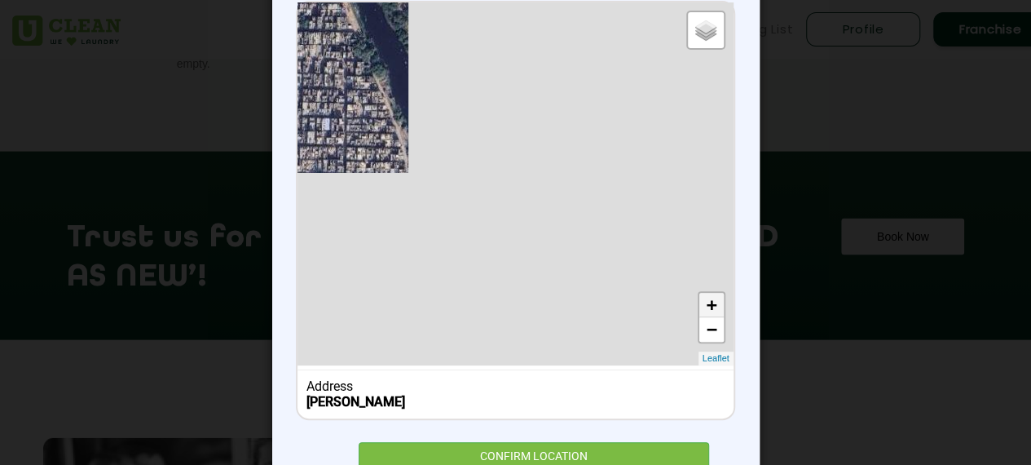
click at [707, 298] on link "+" at bounding box center [711, 305] width 24 height 24
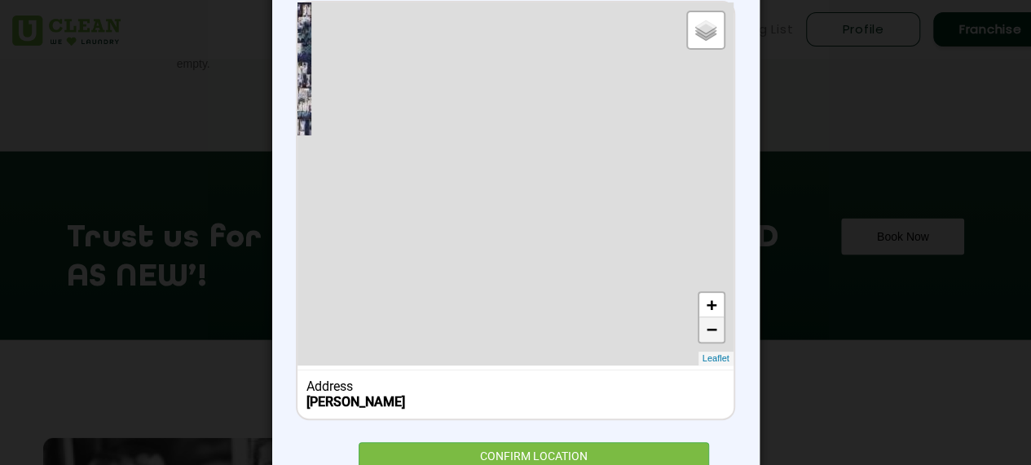
click at [707, 328] on link "−" at bounding box center [711, 329] width 24 height 24
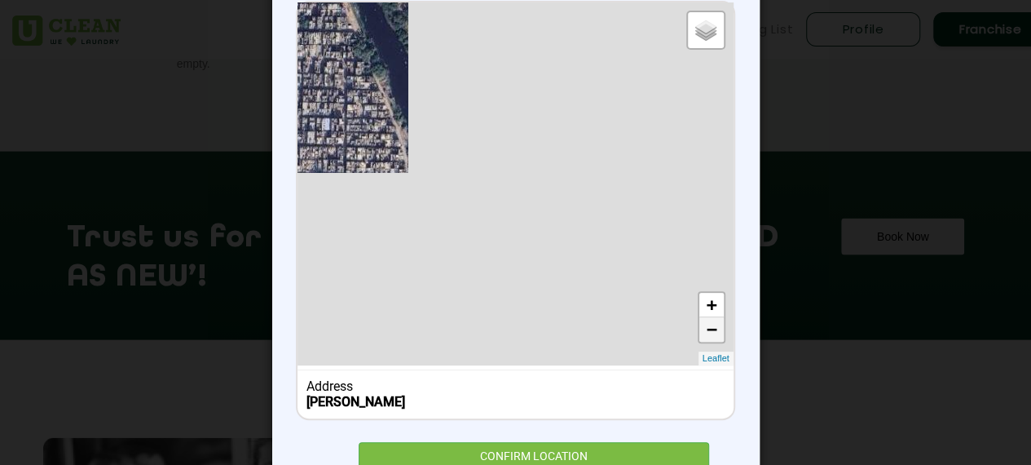
click at [707, 328] on link "−" at bounding box center [711, 329] width 24 height 24
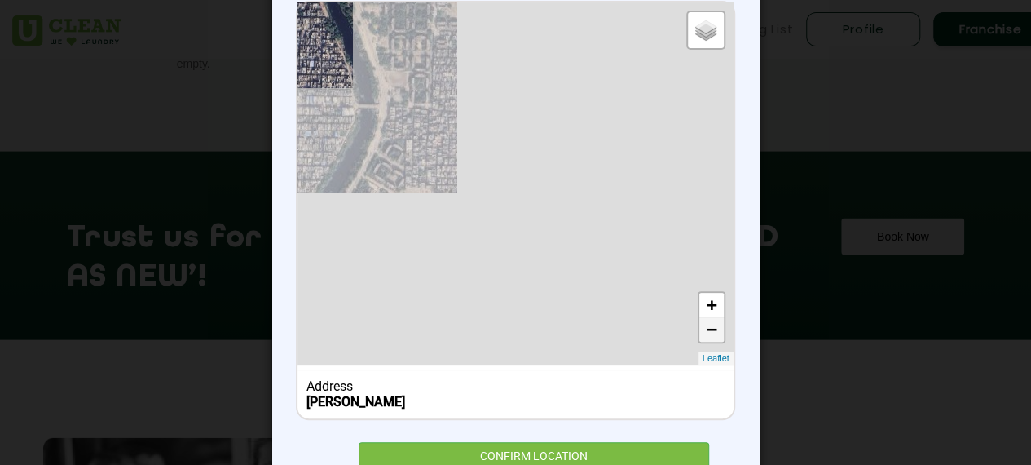
click at [707, 328] on link "−" at bounding box center [711, 329] width 24 height 24
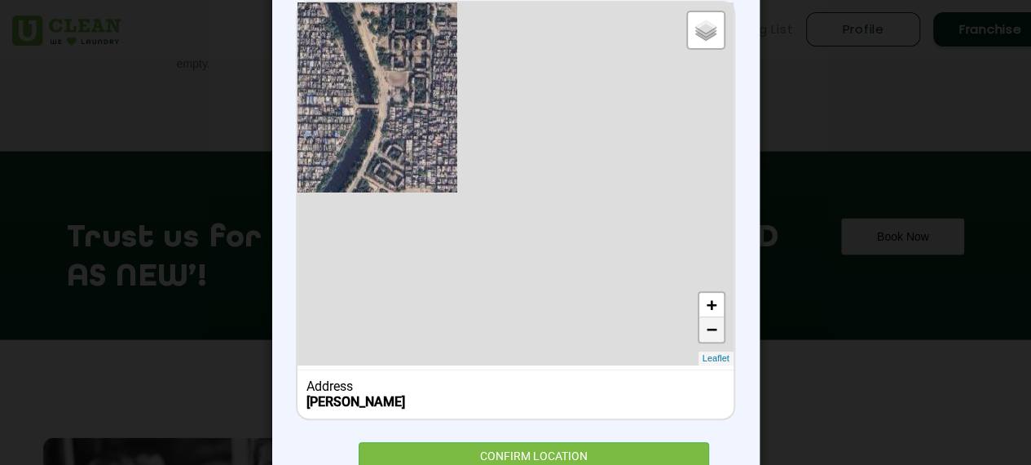
click at [707, 328] on link "−" at bounding box center [711, 329] width 24 height 24
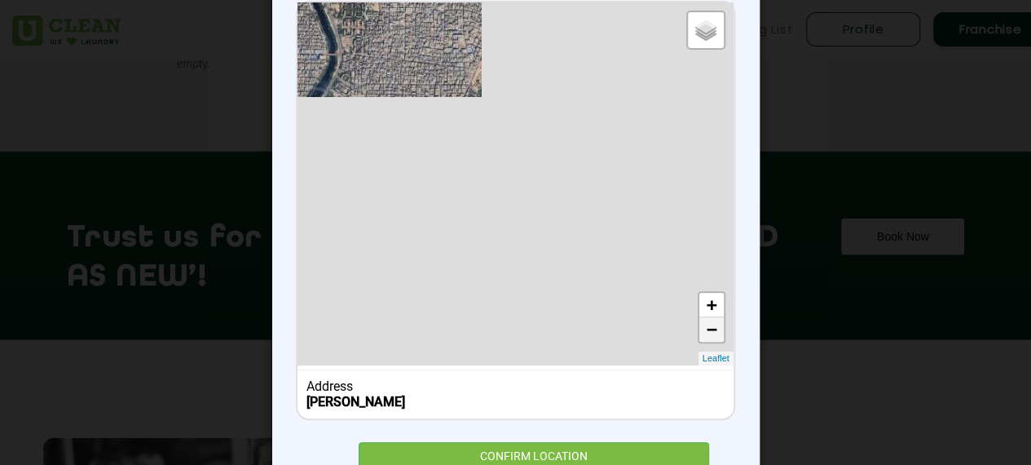
click at [707, 328] on link "−" at bounding box center [711, 329] width 24 height 24
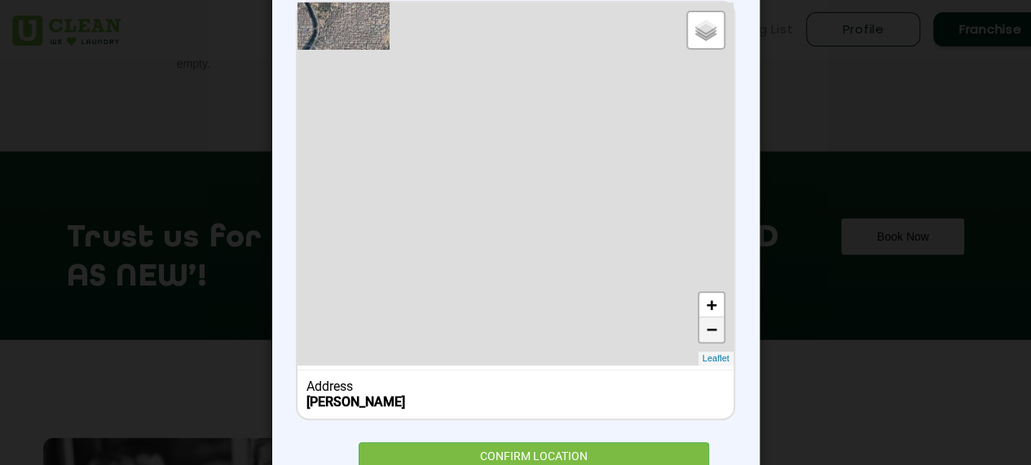
click at [707, 328] on link "−" at bounding box center [711, 329] width 24 height 24
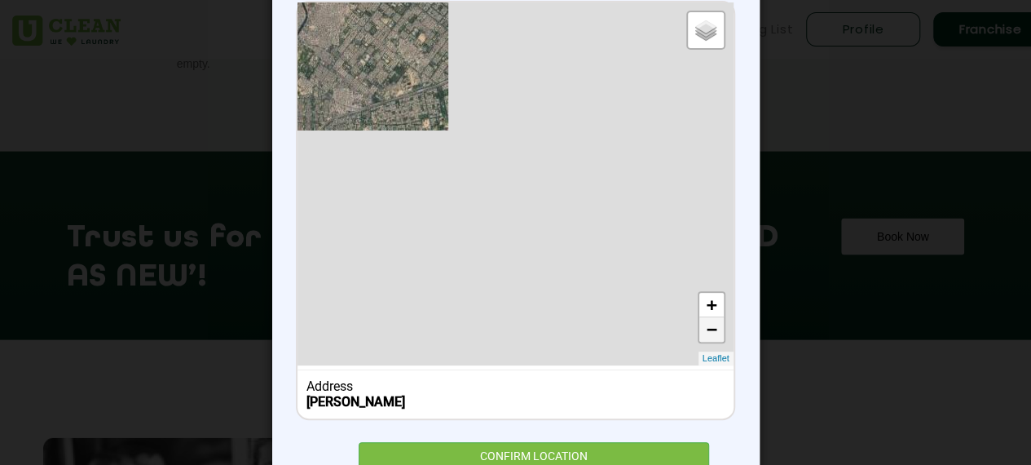
click at [707, 328] on link "−" at bounding box center [711, 329] width 24 height 24
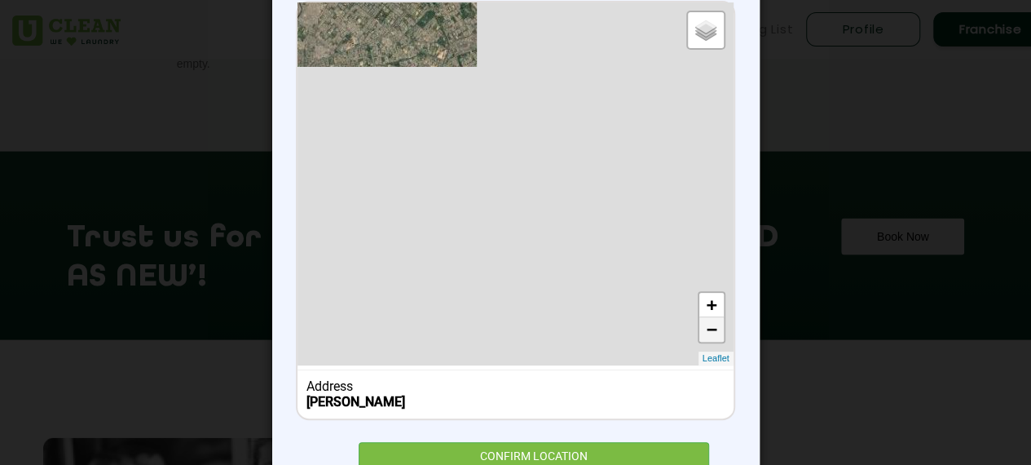
click at [707, 328] on link "−" at bounding box center [711, 329] width 24 height 24
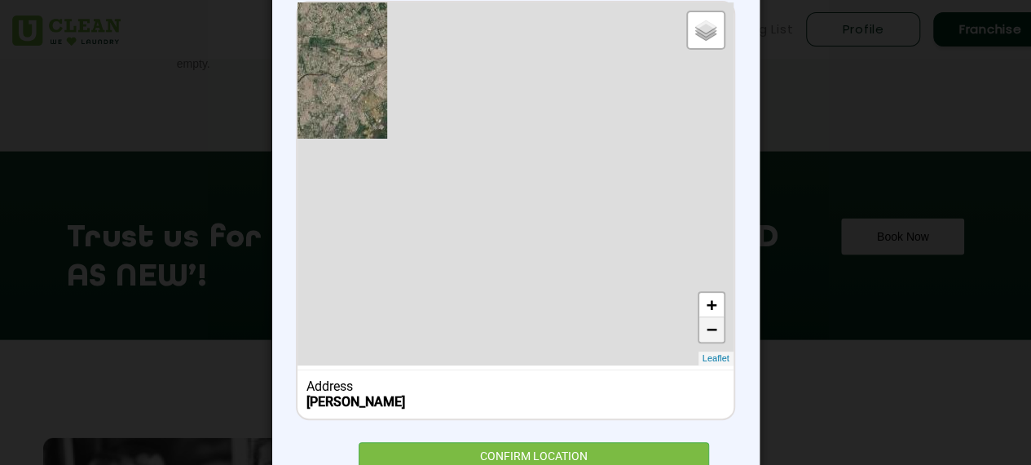
click at [707, 328] on link "−" at bounding box center [711, 329] width 24 height 24
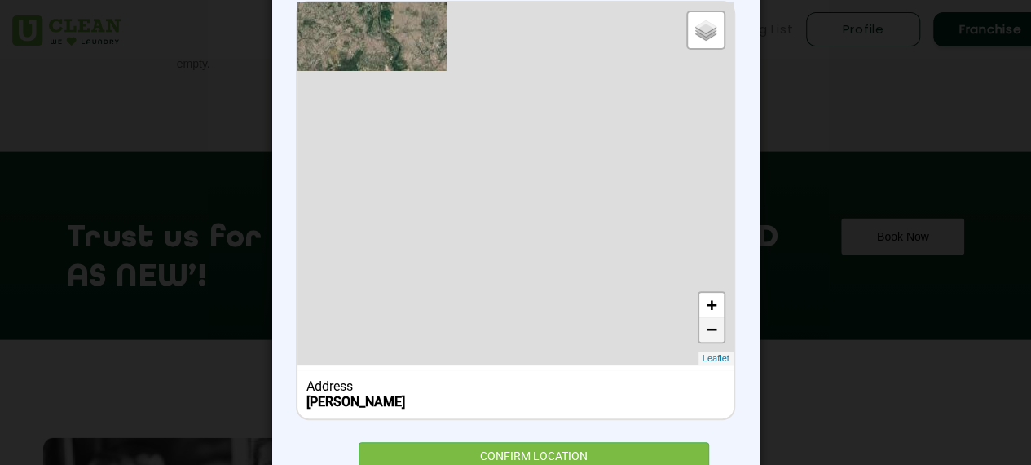
click at [707, 328] on link "−" at bounding box center [711, 329] width 24 height 24
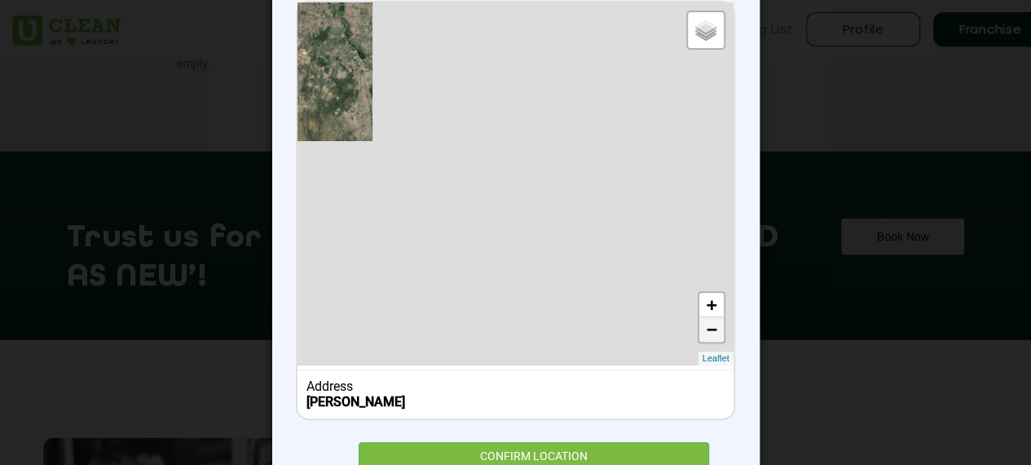
click at [707, 328] on link "−" at bounding box center [711, 329] width 24 height 24
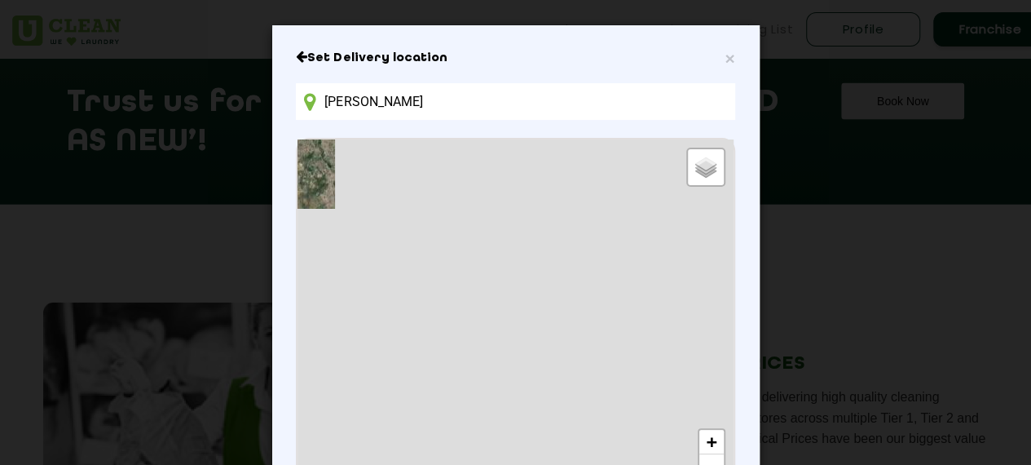
scroll to position [0, 0]
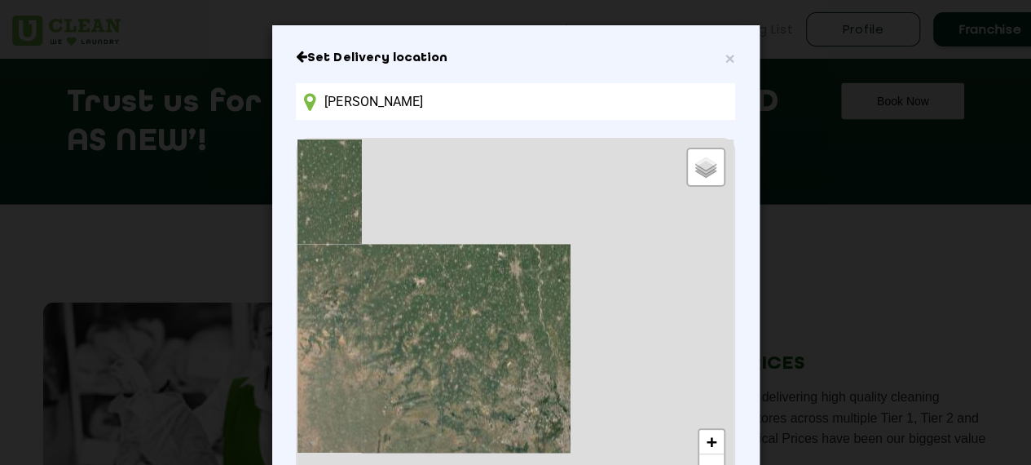
drag, startPoint x: 313, startPoint y: 196, endPoint x: 571, endPoint y: 448, distance: 361.3
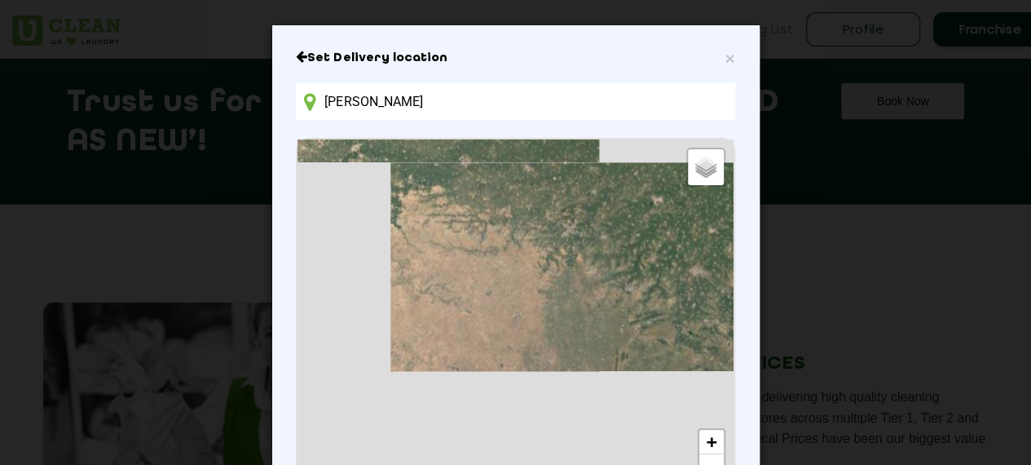
drag, startPoint x: 401, startPoint y: 355, endPoint x: 601, endPoint y: 211, distance: 247.0
click at [601, 211] on div "Default Satellite + − Leaflet" at bounding box center [514, 320] width 435 height 363
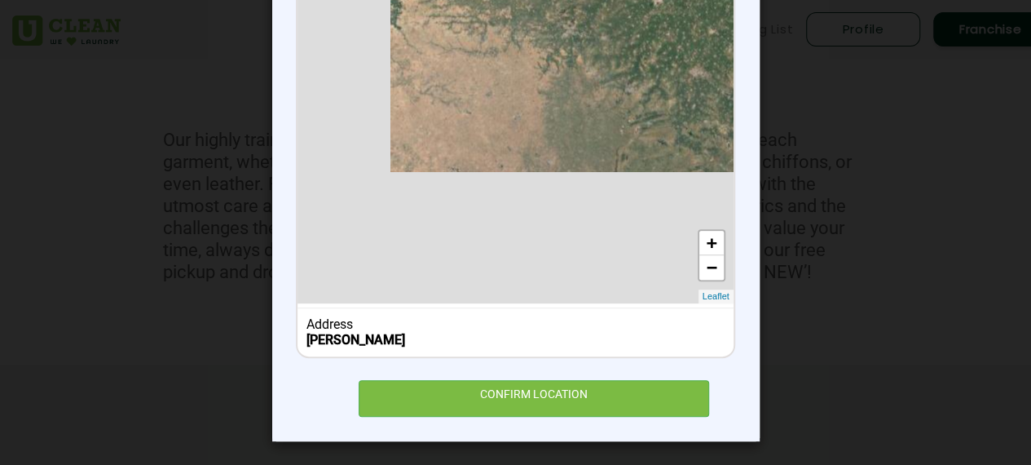
scroll to position [63, 0]
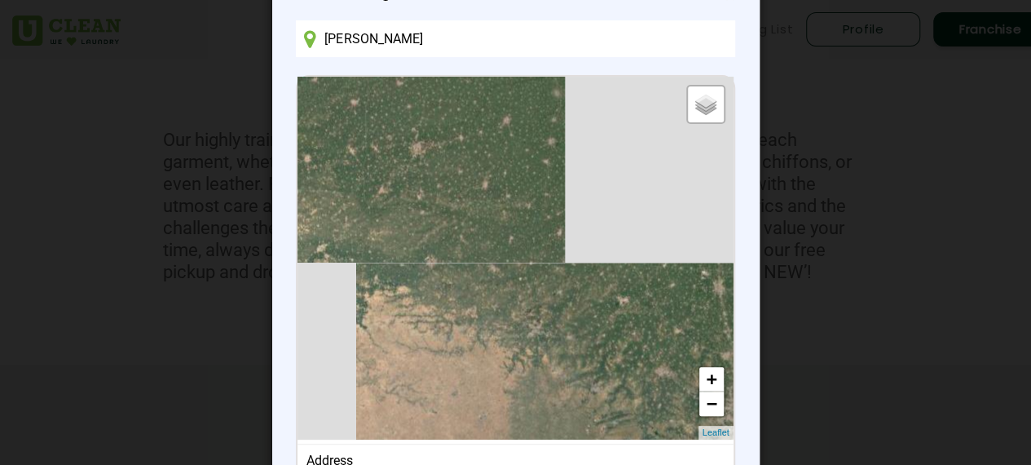
drag, startPoint x: 571, startPoint y: 257, endPoint x: 539, endPoint y: 319, distance: 69.6
click at [550, 358] on div "Default Satellite + − Leaflet" at bounding box center [514, 258] width 435 height 363
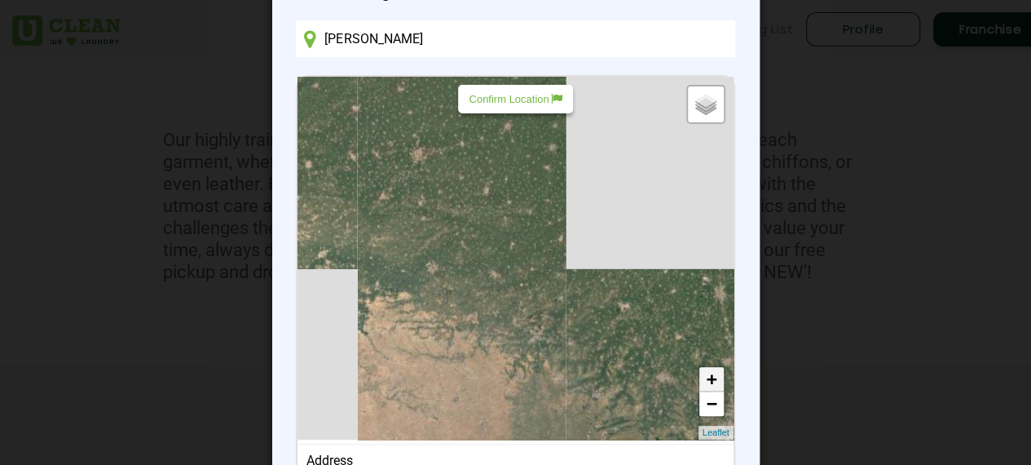
click at [701, 373] on link "+" at bounding box center [711, 379] width 24 height 24
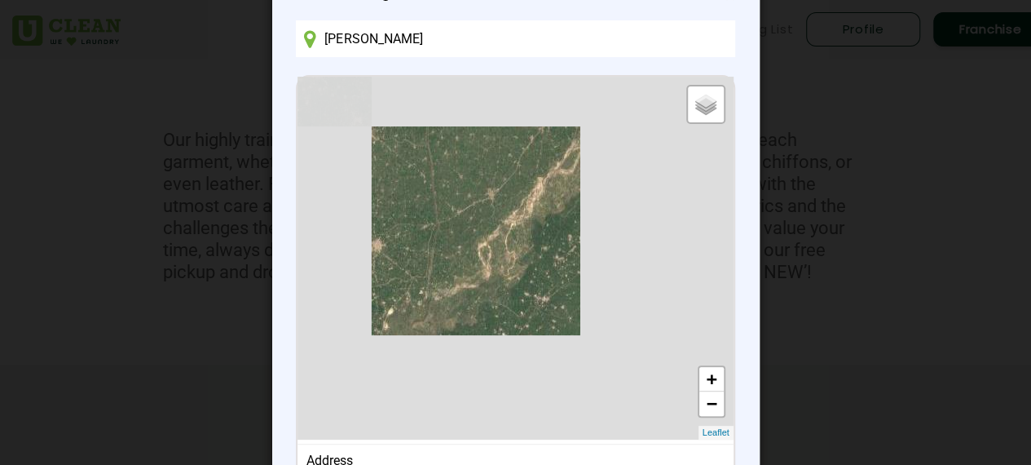
drag, startPoint x: 528, startPoint y: 280, endPoint x: 597, endPoint y: 306, distance: 73.3
click at [575, 304] on div "Default Satellite + − Leaflet" at bounding box center [514, 258] width 435 height 363
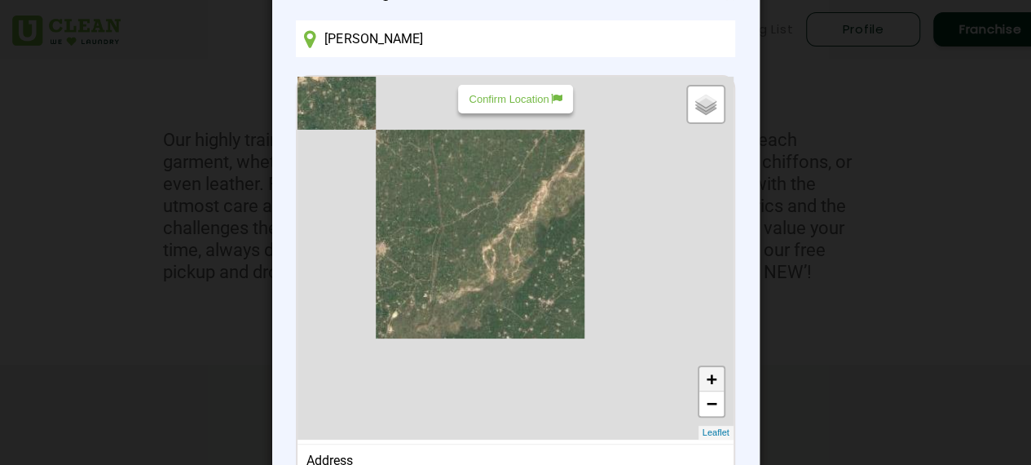
click at [700, 381] on link "+" at bounding box center [711, 379] width 24 height 24
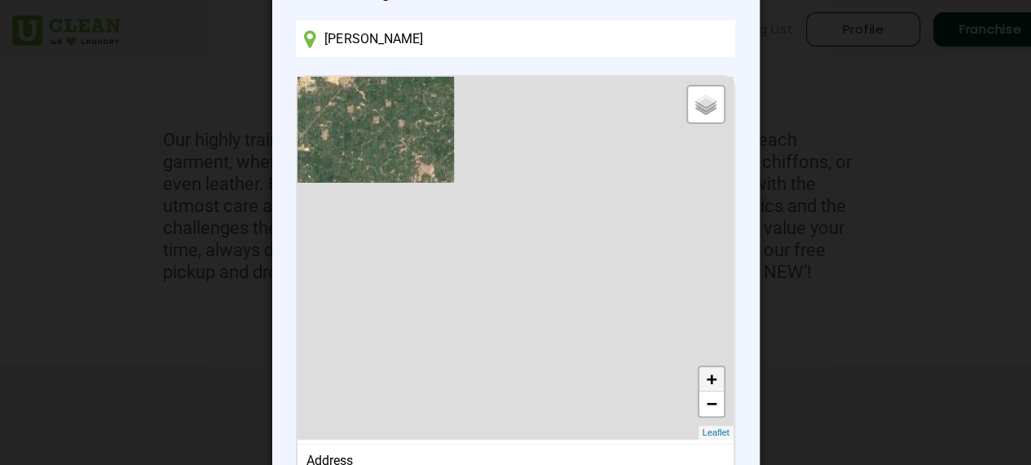
click at [700, 381] on link "+" at bounding box center [711, 379] width 24 height 24
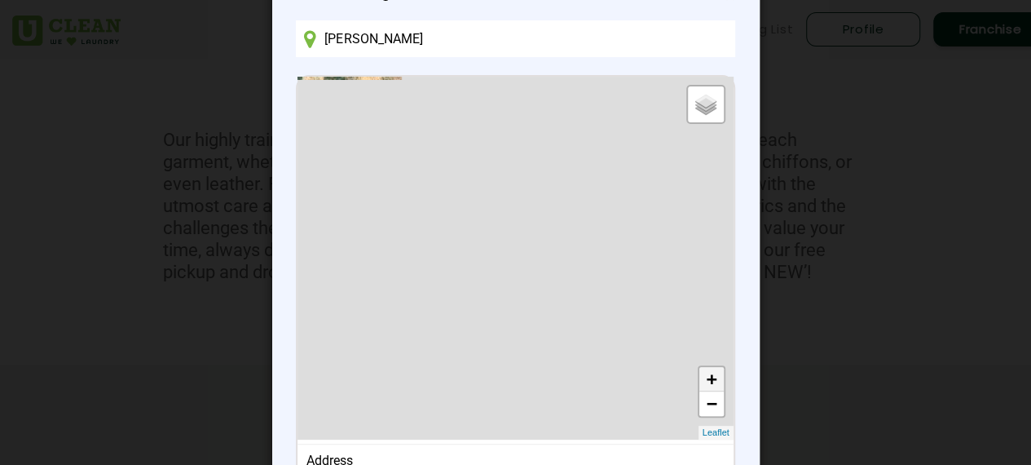
click at [700, 381] on link "+" at bounding box center [711, 379] width 24 height 24
click at [702, 376] on link "+" at bounding box center [711, 379] width 24 height 24
